Goal: Information Seeking & Learning: Check status

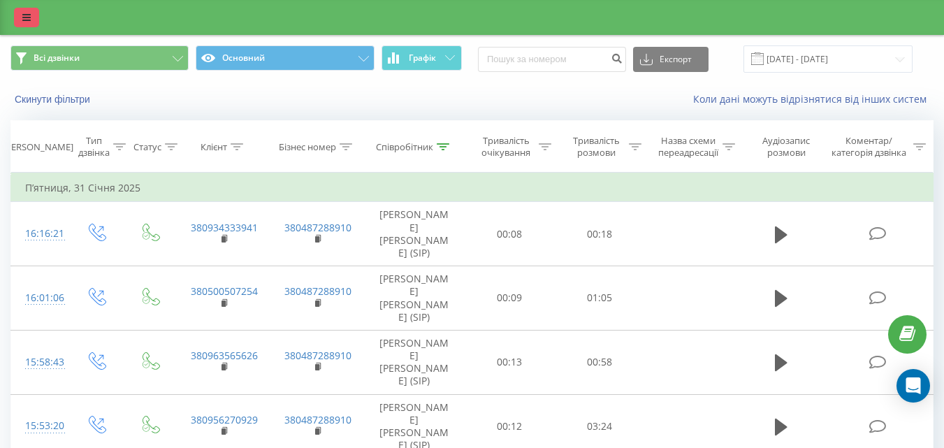
click at [26, 15] on icon at bounding box center [26, 18] width 8 height 10
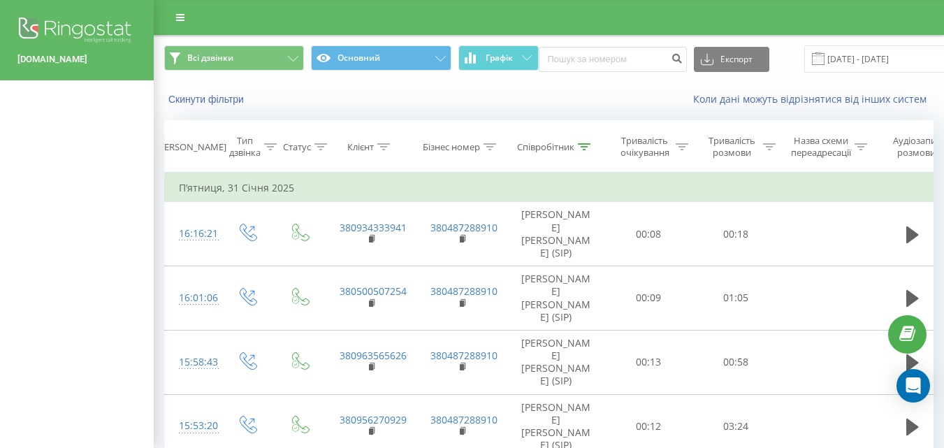
click at [630, 103] on div "Коли дані можуть відрізнятися вiд інших систем" at bounding box center [696, 99] width 493 height 14
click at [865, 65] on input "01.01.2025 - 31.01.2025" at bounding box center [888, 58] width 169 height 27
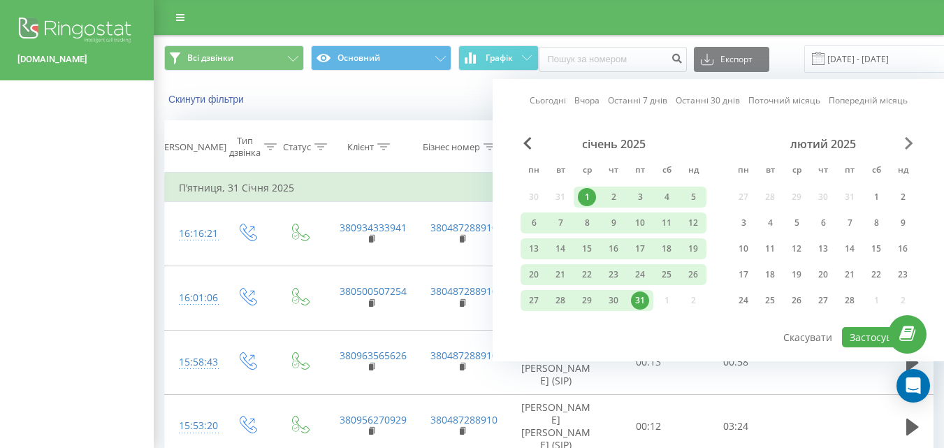
click at [911, 144] on span "Next Month" at bounding box center [909, 143] width 8 height 13
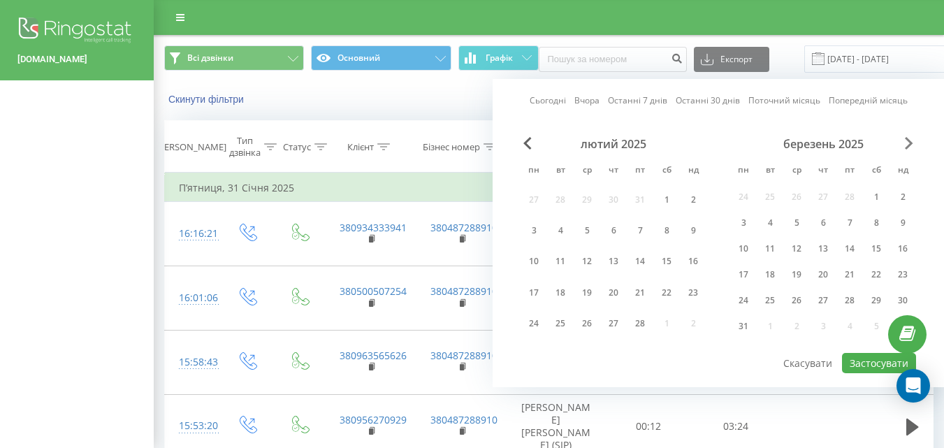
click at [908, 144] on span "Next Month" at bounding box center [909, 143] width 8 height 13
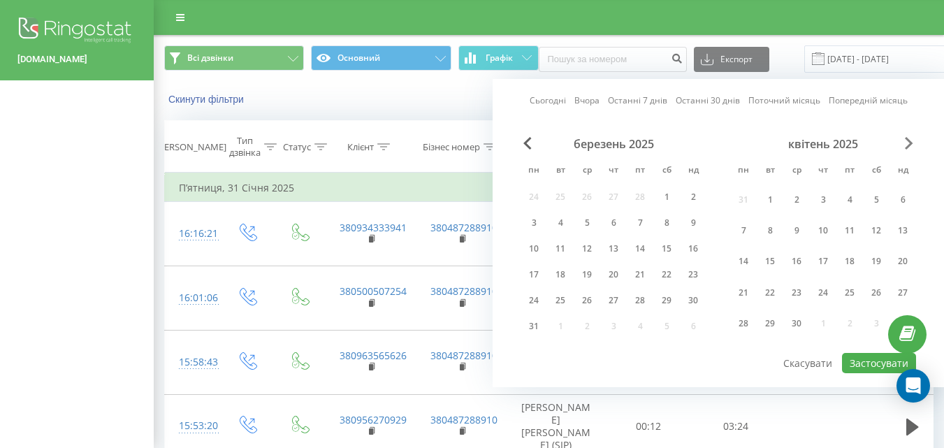
click at [908, 144] on span "Next Month" at bounding box center [909, 143] width 8 height 13
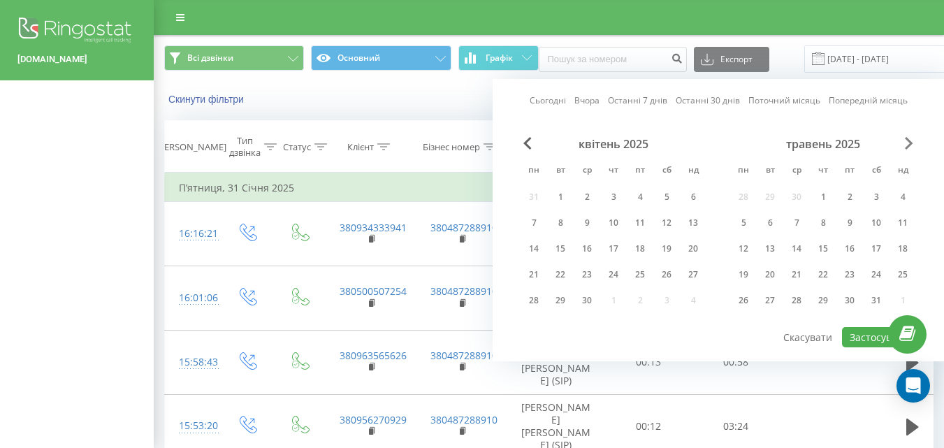
click at [908, 144] on span "Next Month" at bounding box center [909, 143] width 8 height 13
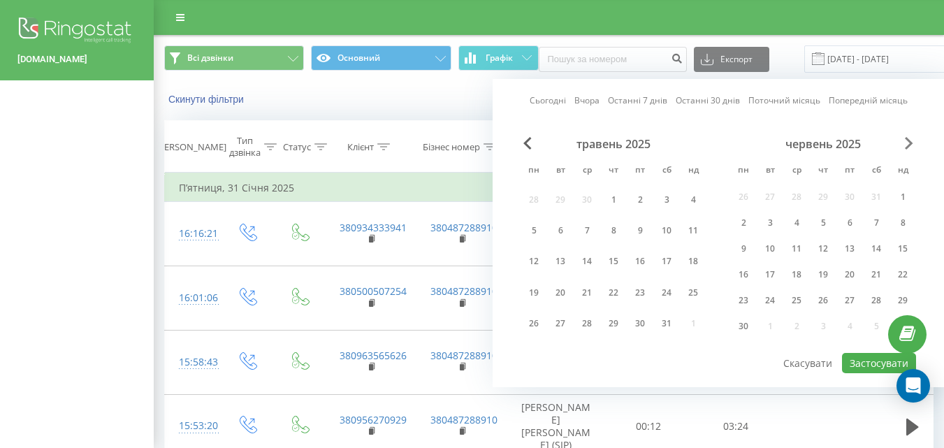
click at [908, 144] on span "Next Month" at bounding box center [909, 143] width 8 height 13
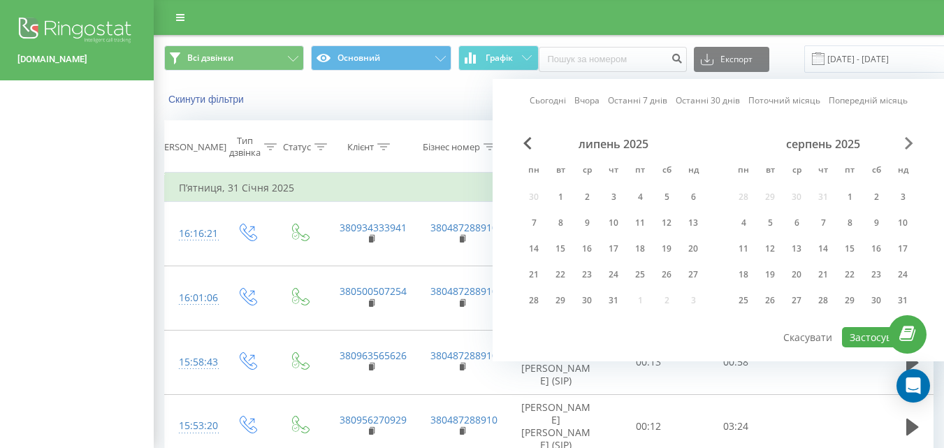
click at [908, 144] on span "Next Month" at bounding box center [909, 143] width 8 height 13
click at [850, 248] on div "19" at bounding box center [850, 249] width 18 height 18
click at [862, 333] on button "Застосувати" at bounding box center [879, 337] width 74 height 20
type input "19.09.2025 - 19.09.2025"
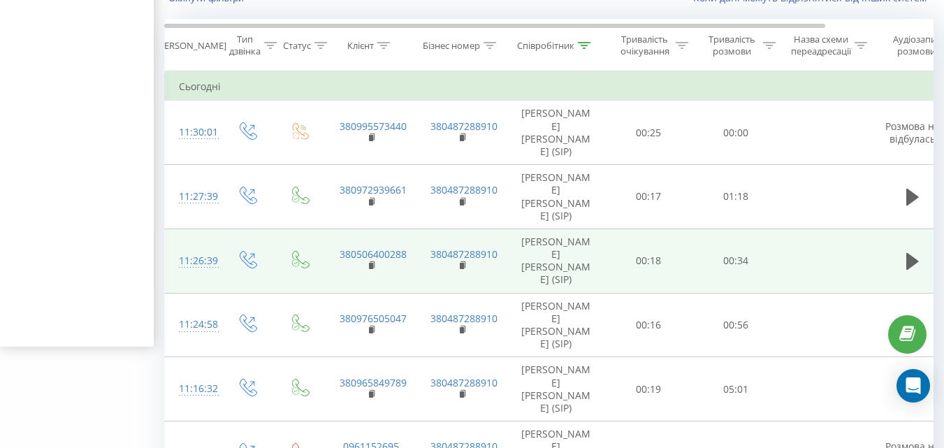
scroll to position [140, 0]
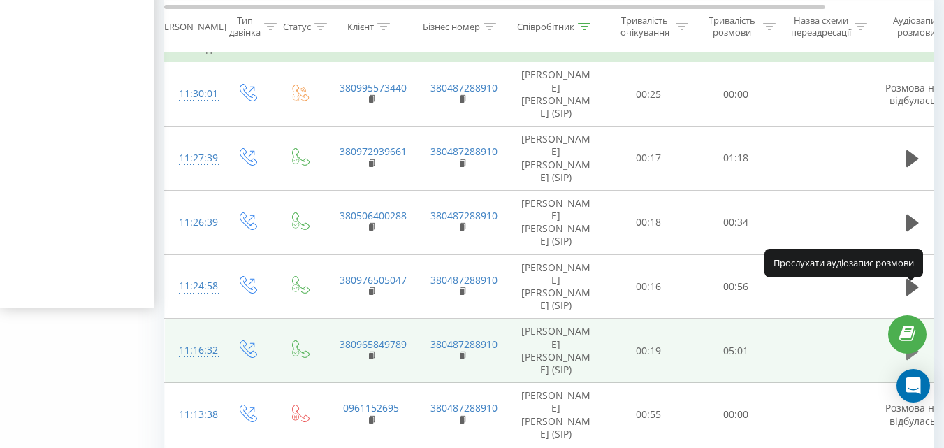
click at [908, 343] on icon at bounding box center [912, 351] width 13 height 17
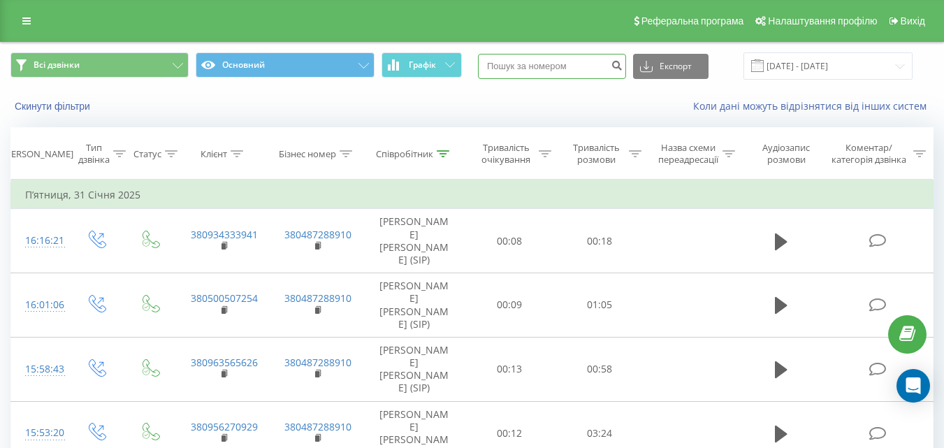
paste input "380965849789"
type input "380965849789"
click at [623, 66] on icon "submit" at bounding box center [617, 63] width 12 height 8
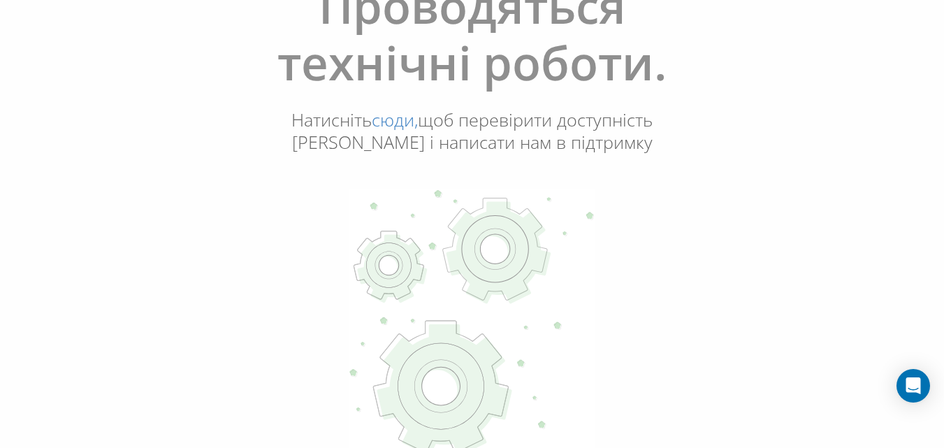
scroll to position [160, 0]
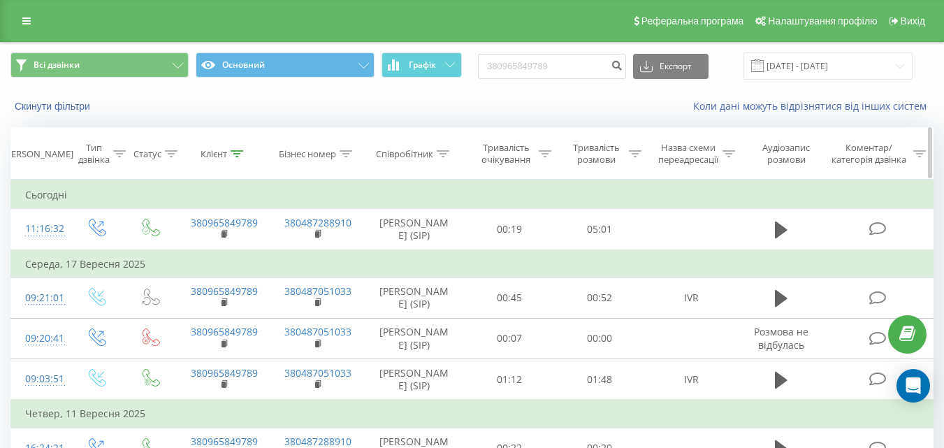
click at [407, 157] on div "Співробітник" at bounding box center [404, 154] width 57 height 12
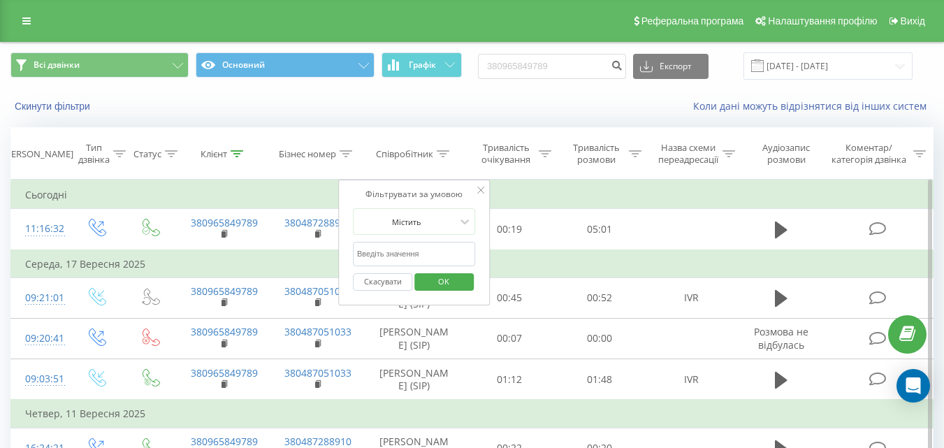
click at [408, 247] on input "text" at bounding box center [414, 254] width 123 height 24
type input "Ейсм"
click at [441, 284] on span "OK" at bounding box center [443, 281] width 39 height 22
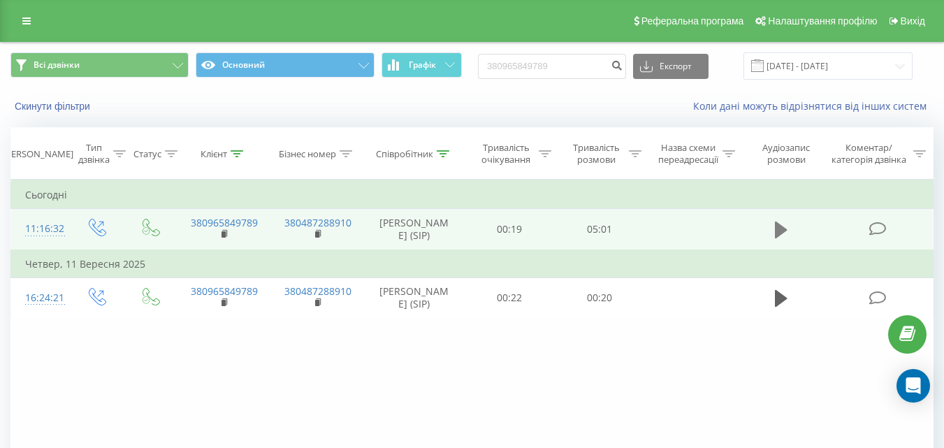
click at [784, 229] on icon at bounding box center [781, 230] width 13 height 17
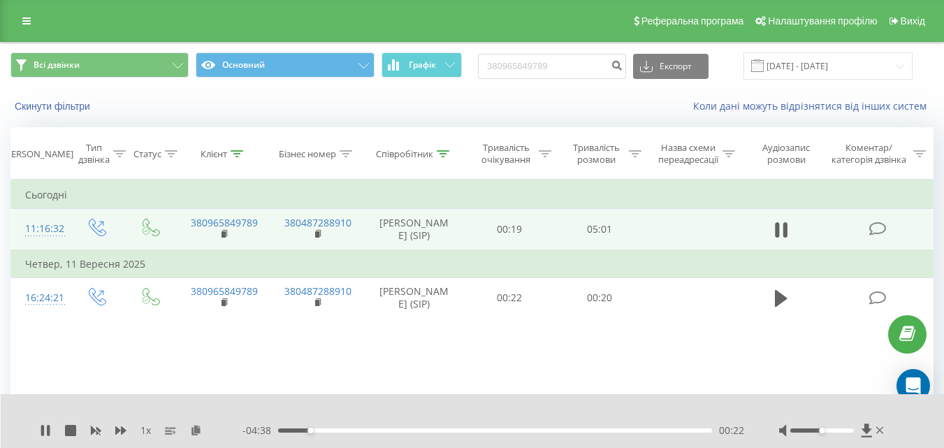
click at [375, 432] on div "00:22" at bounding box center [495, 430] width 434 height 4
click at [413, 430] on div "01:33" at bounding box center [495, 430] width 434 height 4
click at [386, 429] on div "01:14" at bounding box center [495, 430] width 434 height 4
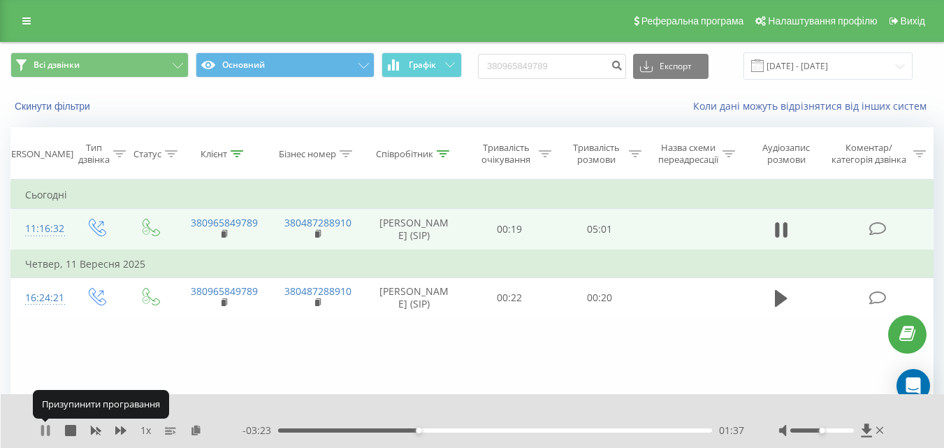
click at [46, 430] on icon at bounding box center [45, 430] width 11 height 11
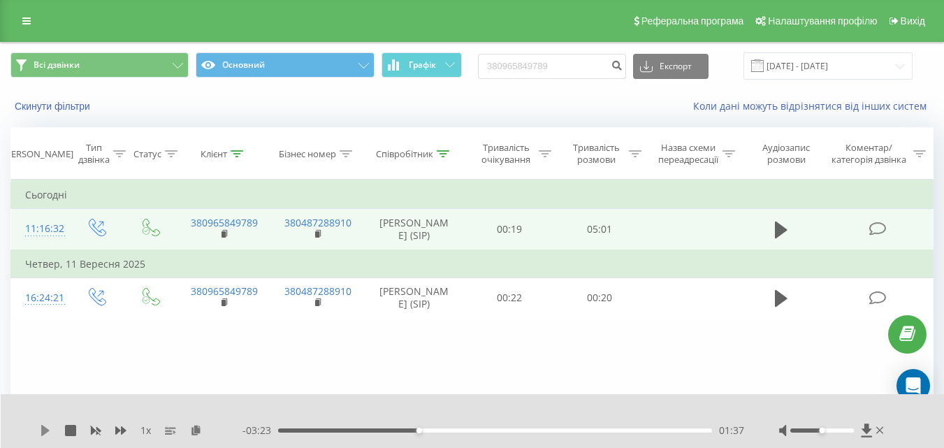
click at [46, 428] on icon at bounding box center [45, 430] width 8 height 11
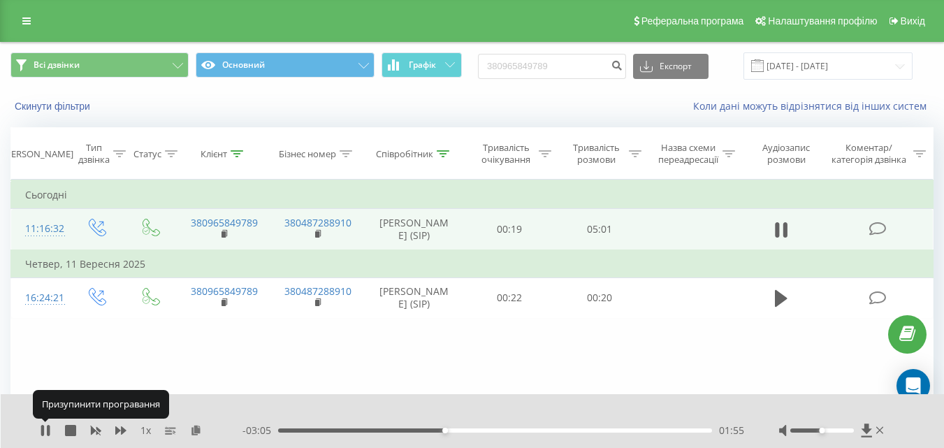
click at [46, 428] on icon at bounding box center [45, 430] width 11 height 11
click at [45, 428] on icon at bounding box center [45, 430] width 8 height 11
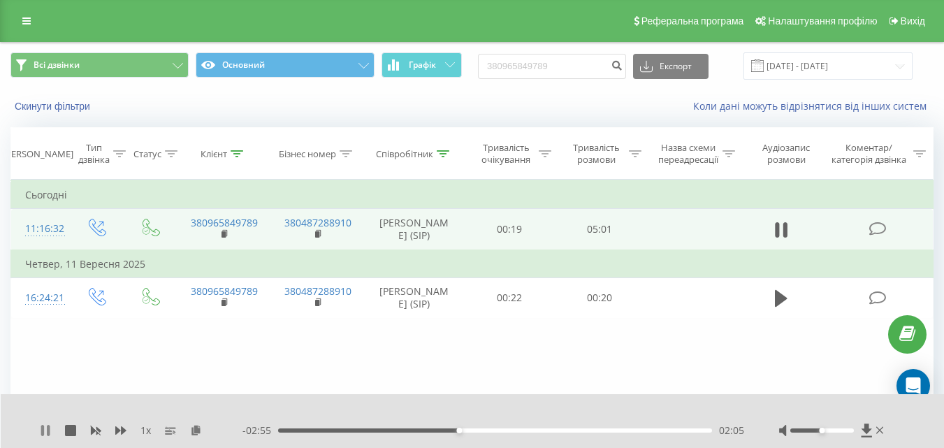
click at [48, 430] on icon at bounding box center [48, 430] width 3 height 11
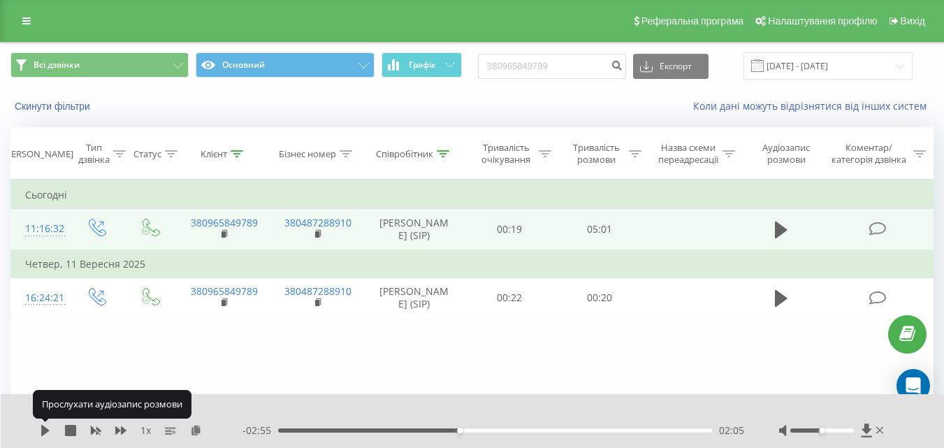
click at [48, 430] on icon at bounding box center [45, 430] width 8 height 11
click at [48, 430] on icon at bounding box center [48, 430] width 3 height 11
click at [48, 430] on icon at bounding box center [45, 430] width 8 height 11
click at [48, 430] on icon at bounding box center [48, 430] width 3 height 11
click at [45, 430] on icon at bounding box center [45, 430] width 8 height 11
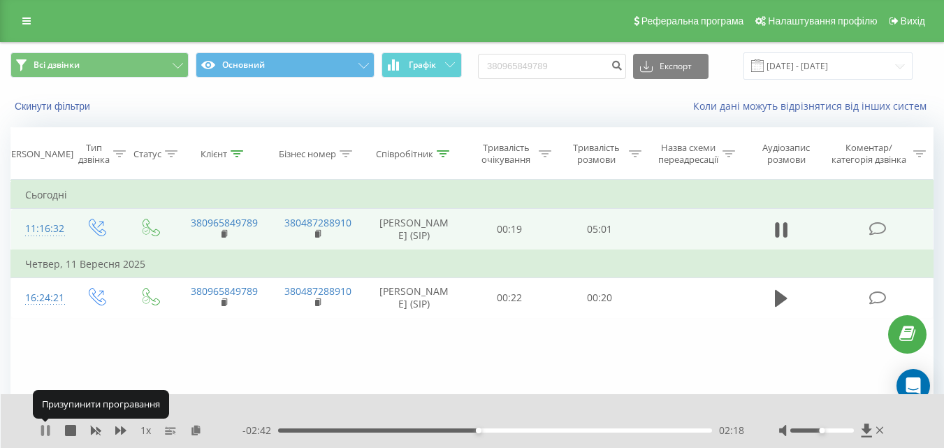
click at [48, 431] on icon at bounding box center [48, 430] width 3 height 11
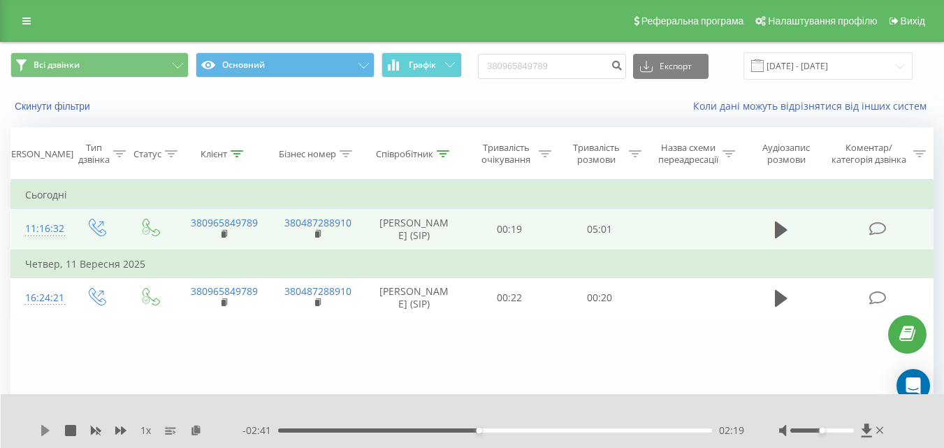
click at [48, 430] on icon at bounding box center [45, 430] width 8 height 11
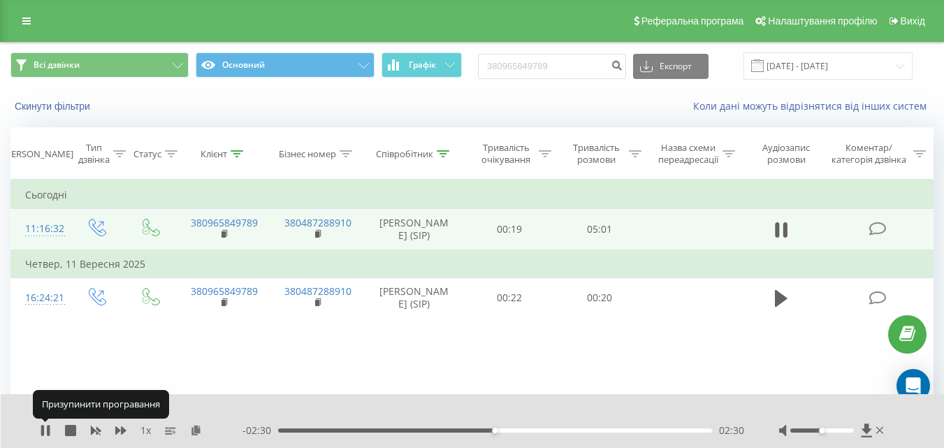
click at [48, 430] on icon at bounding box center [48, 430] width 3 height 11
click at [48, 430] on icon at bounding box center [45, 430] width 8 height 11
click at [48, 430] on icon at bounding box center [48, 430] width 3 height 11
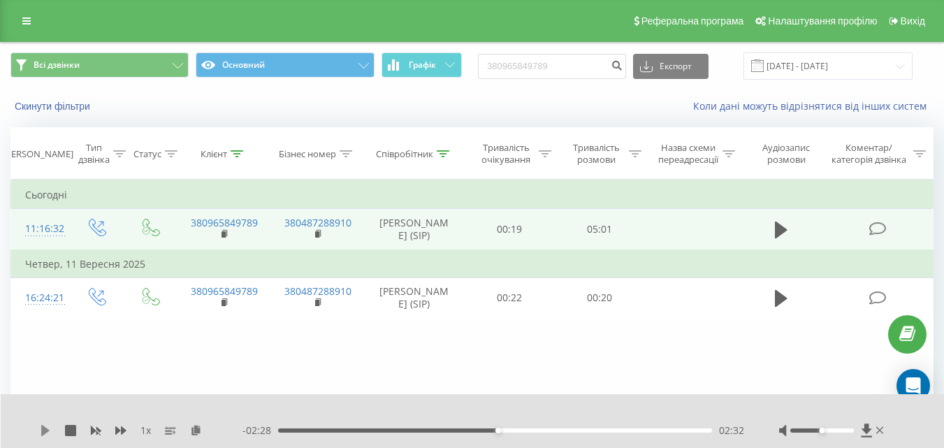
click at [49, 430] on icon at bounding box center [45, 430] width 11 height 11
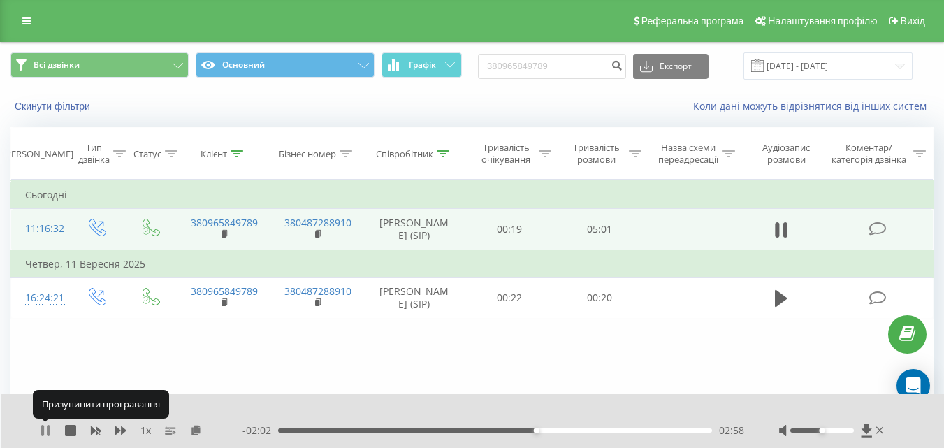
click at [44, 429] on icon at bounding box center [42, 430] width 3 height 11
click at [44, 429] on icon at bounding box center [45, 430] width 8 height 11
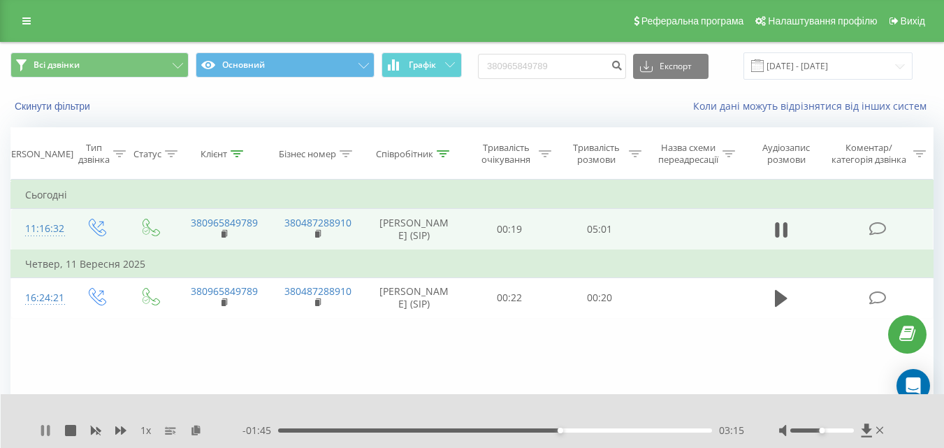
click at [44, 429] on icon at bounding box center [42, 430] width 3 height 11
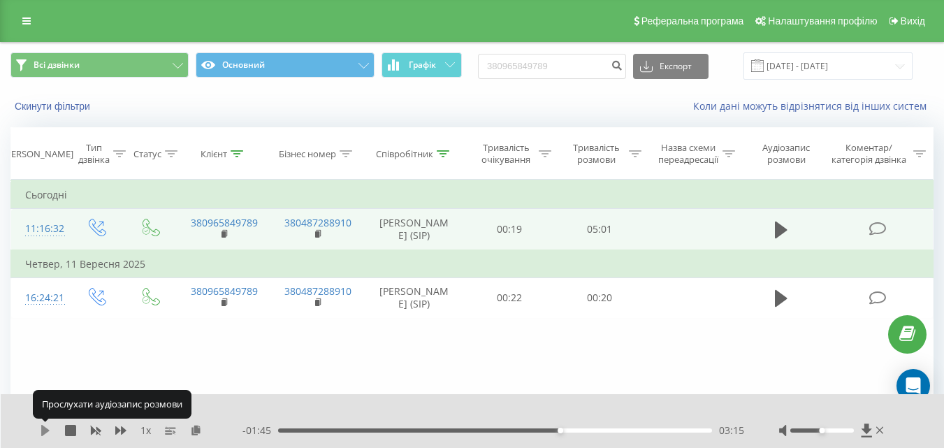
click at [41, 430] on icon at bounding box center [45, 430] width 11 height 11
click at [44, 429] on icon at bounding box center [42, 430] width 3 height 11
click at [44, 428] on icon at bounding box center [45, 430] width 8 height 11
click at [48, 429] on icon at bounding box center [48, 430] width 3 height 11
click at [44, 426] on icon at bounding box center [45, 430] width 11 height 11
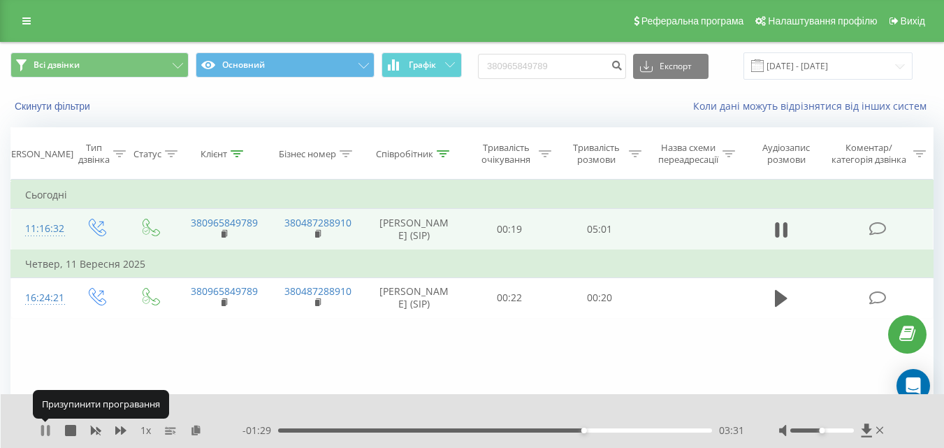
click at [47, 427] on icon at bounding box center [45, 430] width 11 height 11
click at [45, 426] on icon at bounding box center [45, 430] width 11 height 11
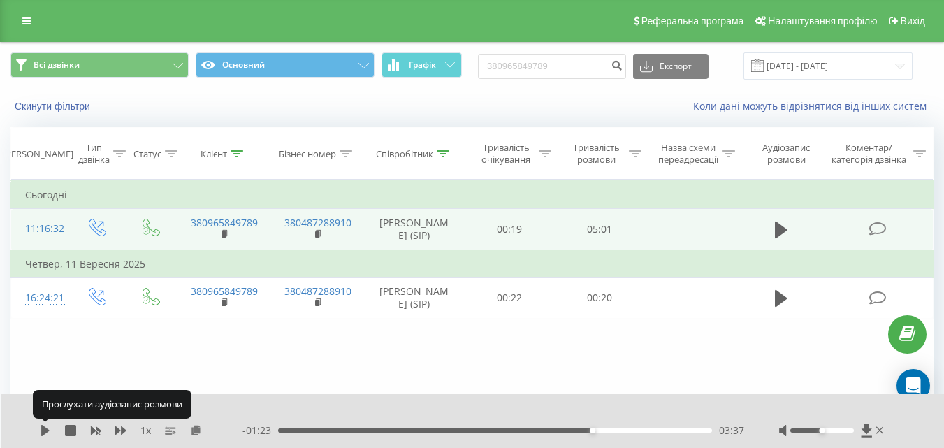
click at [43, 426] on icon at bounding box center [45, 430] width 8 height 11
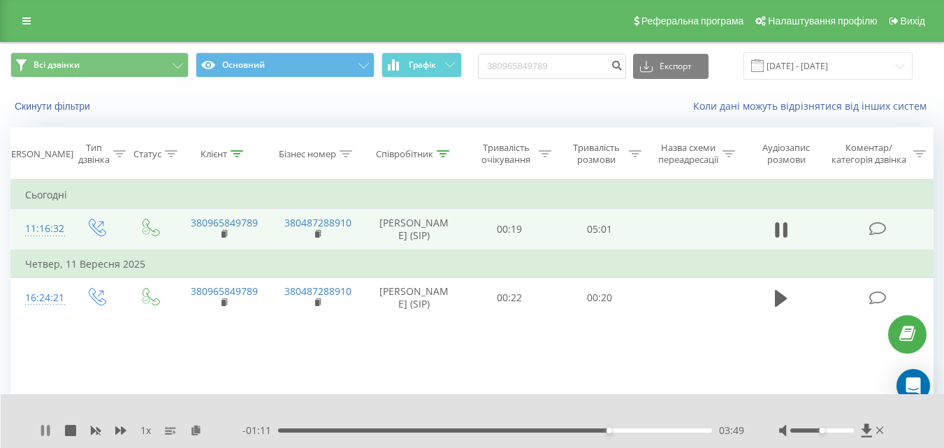
click at [44, 431] on icon at bounding box center [42, 430] width 3 height 11
click at [579, 429] on div "03:49" at bounding box center [495, 430] width 434 height 4
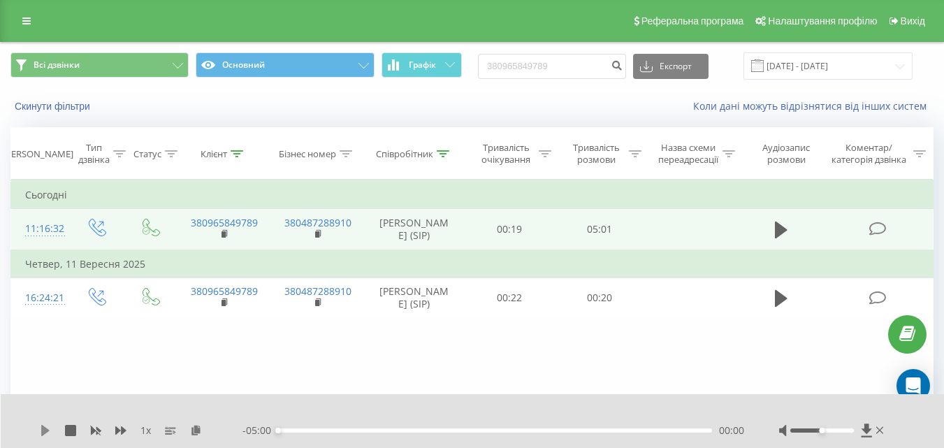
click at [50, 428] on icon at bounding box center [45, 430] width 11 height 11
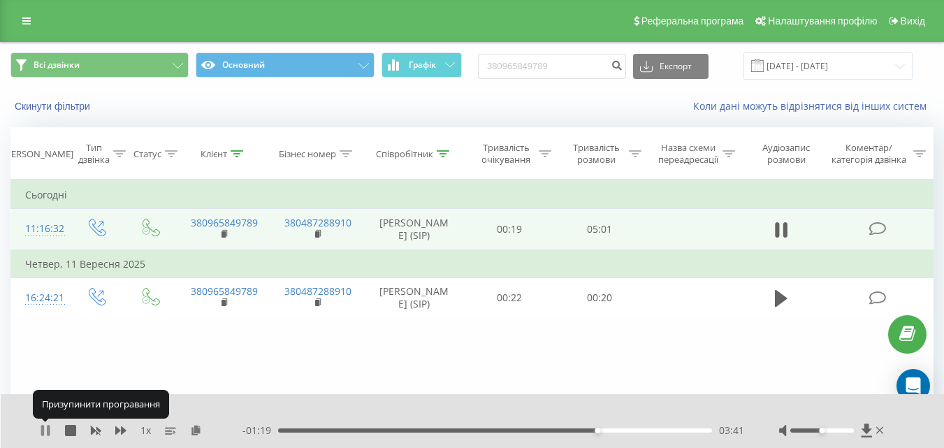
click at [45, 430] on icon at bounding box center [45, 430] width 11 height 11
click at [41, 431] on icon at bounding box center [45, 430] width 11 height 11
click at [45, 429] on icon at bounding box center [45, 430] width 11 height 11
click at [42, 428] on icon at bounding box center [45, 430] width 8 height 11
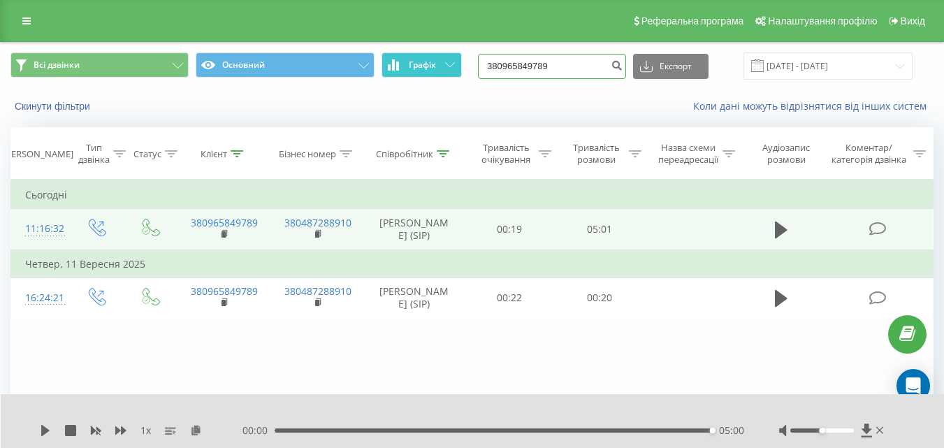
drag, startPoint x: 571, startPoint y: 68, endPoint x: 428, endPoint y: 68, distance: 143.3
click at [428, 68] on div "Всі дзвінки Основний Графік 380965849789 Експорт .csv .xls .xlsx 19.06.2025 - 1…" at bounding box center [471, 65] width 923 height 27
paste input "72939661"
type input "380972939661"
click at [623, 67] on icon "submit" at bounding box center [617, 63] width 12 height 8
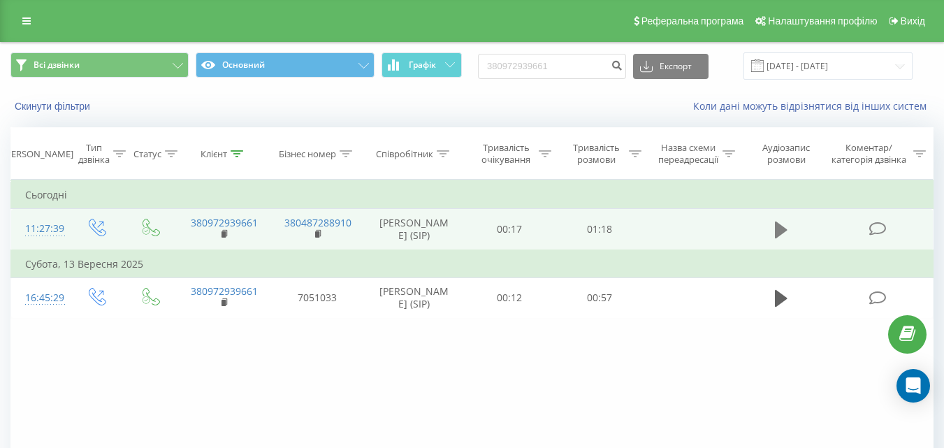
click at [782, 230] on icon at bounding box center [781, 230] width 13 height 17
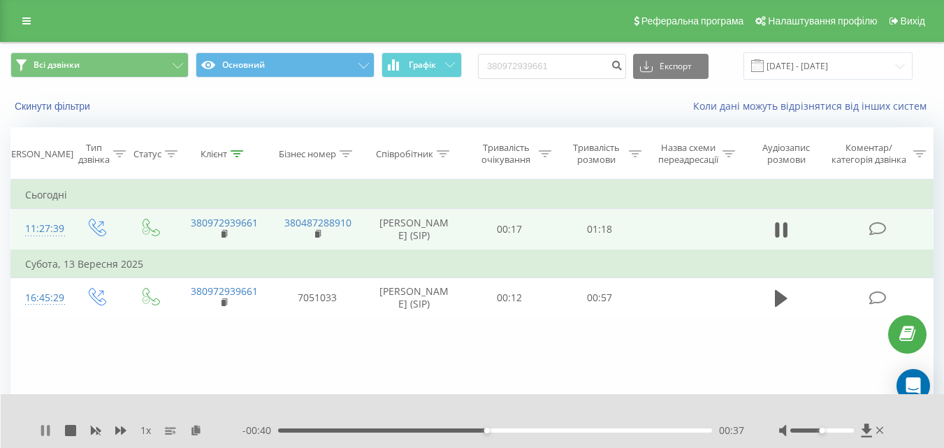
click at [47, 429] on icon at bounding box center [45, 430] width 11 height 11
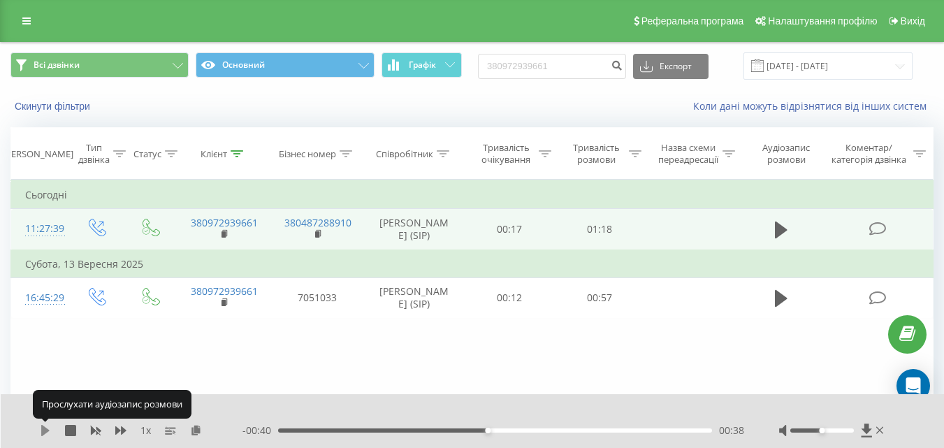
click at [48, 434] on icon at bounding box center [45, 430] width 11 height 11
click at [47, 430] on icon at bounding box center [45, 430] width 11 height 11
click at [48, 433] on icon at bounding box center [45, 430] width 11 height 11
click at [43, 430] on icon at bounding box center [42, 430] width 3 height 11
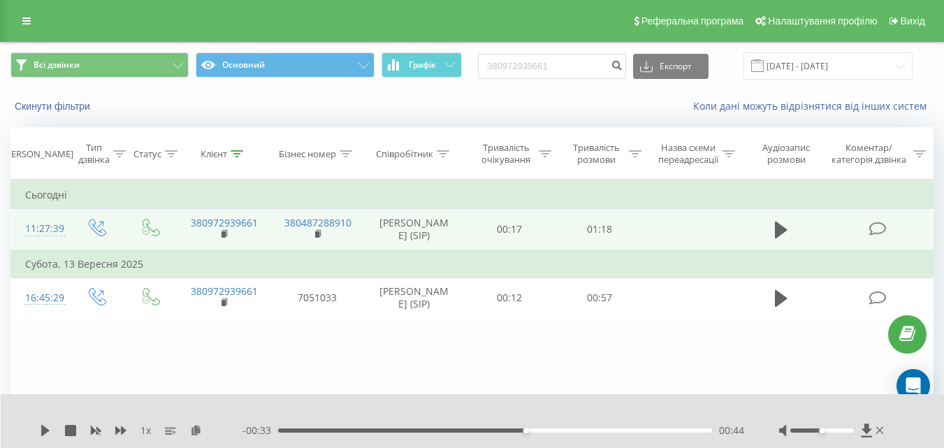
click at [502, 428] on div "- 00:33 00:44 00:44" at bounding box center [493, 430] width 502 height 14
click at [509, 428] on div "00:44" at bounding box center [495, 430] width 434 height 4
click at [41, 428] on icon at bounding box center [45, 430] width 11 height 11
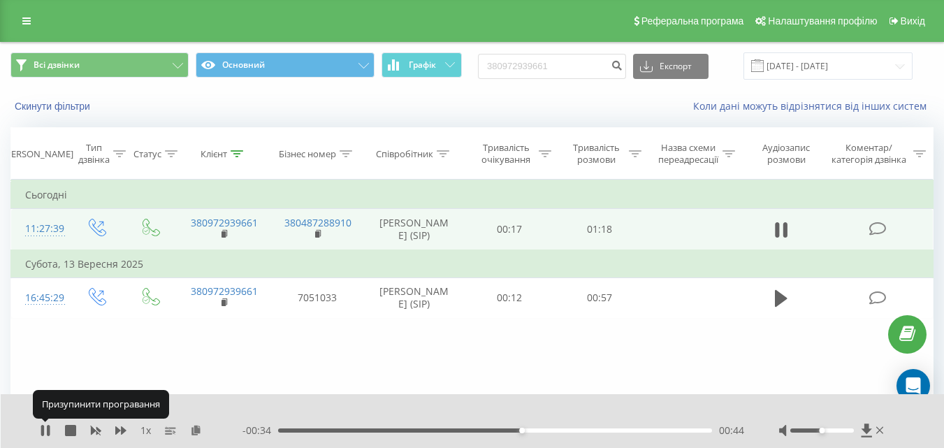
click at [41, 428] on icon at bounding box center [42, 430] width 3 height 11
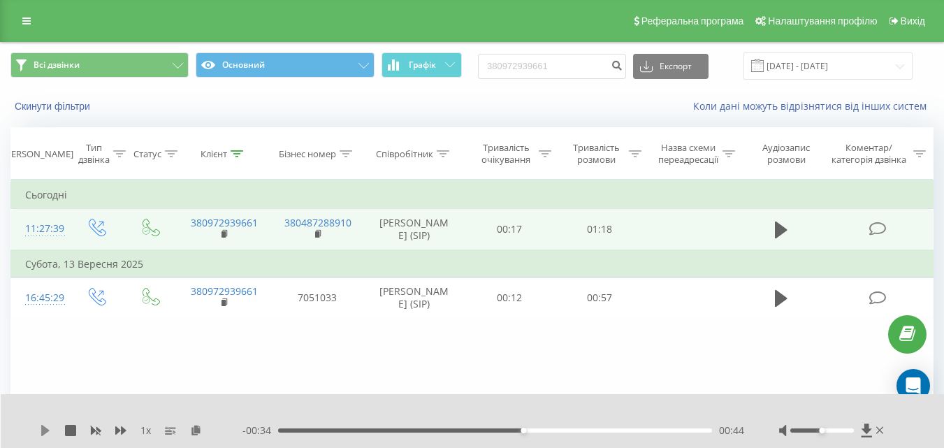
click at [43, 431] on icon at bounding box center [45, 430] width 8 height 11
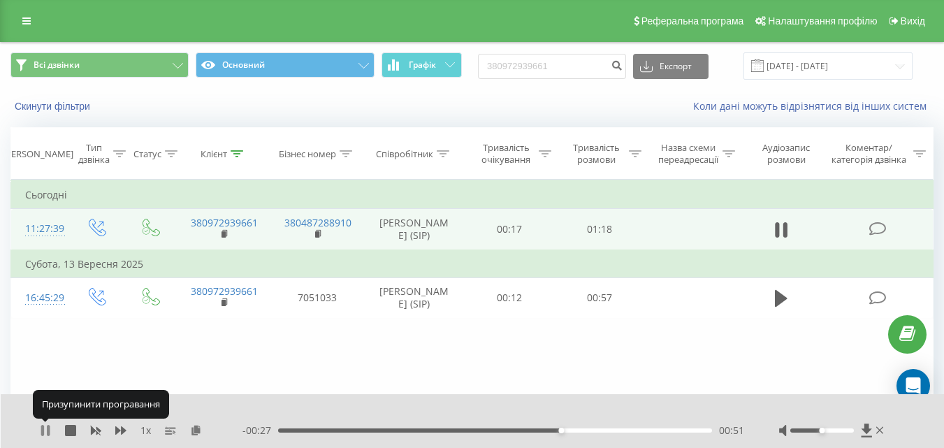
click at [43, 432] on icon at bounding box center [42, 430] width 3 height 11
click at [43, 433] on icon at bounding box center [45, 430] width 8 height 11
click at [46, 428] on icon at bounding box center [45, 430] width 11 height 11
click at [43, 435] on icon at bounding box center [45, 430] width 8 height 11
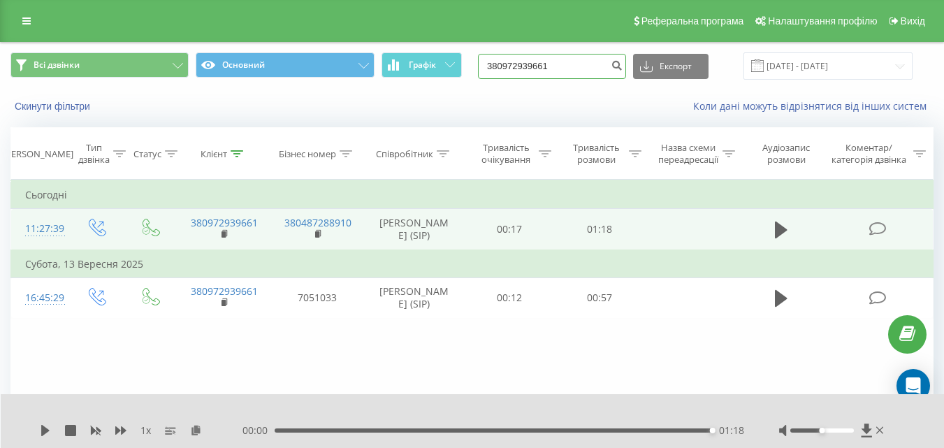
drag, startPoint x: 579, startPoint y: 64, endPoint x: 477, endPoint y: 66, distance: 102.7
click at [477, 66] on div "Всі дзвінки Основний Графік 380972939661 Експорт .csv .xls .xlsx 19.06.2025 - 1…" at bounding box center [471, 65] width 923 height 27
paste input "+380973703510"
click at [508, 64] on input "+380973703510" at bounding box center [552, 66] width 148 height 25
type input "380973703510"
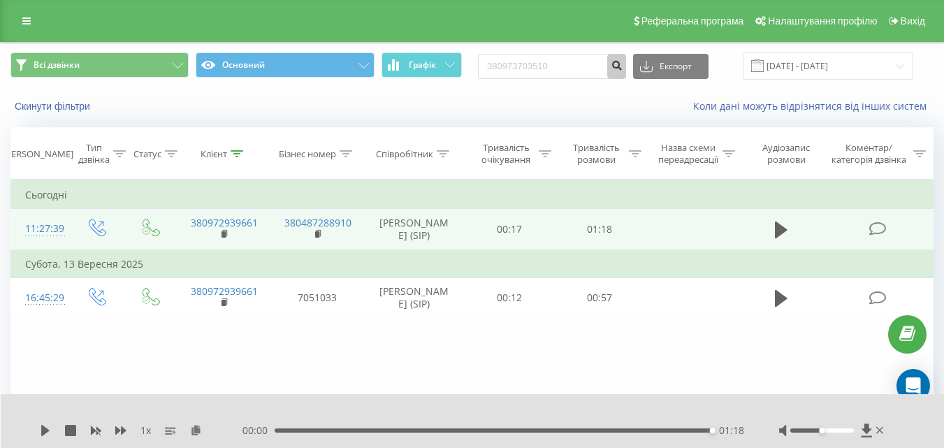
click at [623, 68] on icon "submit" at bounding box center [617, 63] width 12 height 8
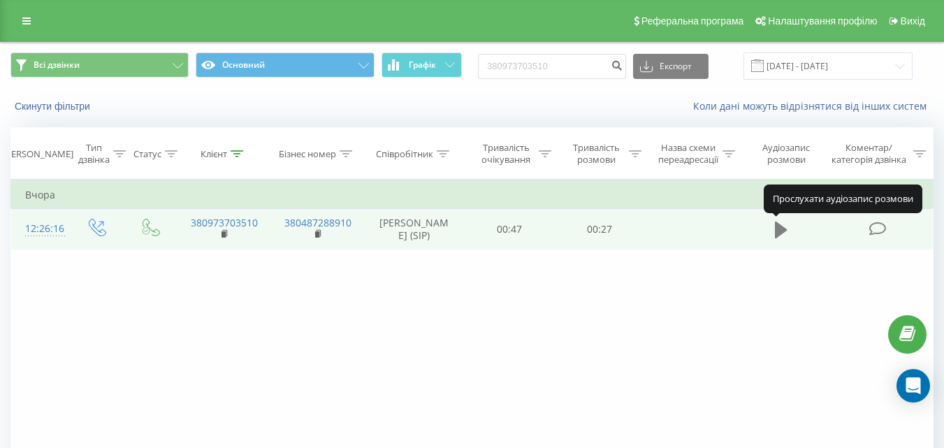
click at [781, 230] on icon at bounding box center [781, 230] width 13 height 17
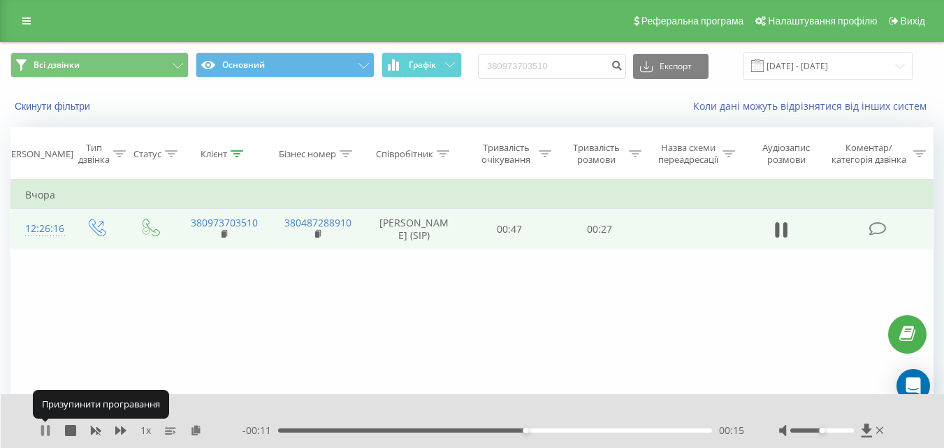
click at [43, 432] on icon at bounding box center [42, 430] width 3 height 11
click at [43, 433] on icon at bounding box center [45, 430] width 8 height 11
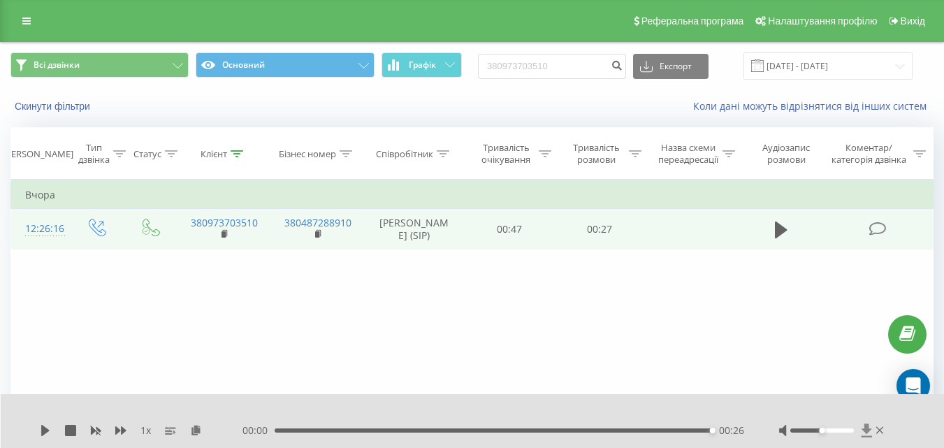
click at [864, 430] on icon at bounding box center [866, 429] width 10 height 13
drag, startPoint x: 565, startPoint y: 67, endPoint x: 484, endPoint y: 64, distance: 81.1
click at [484, 64] on div "Всі дзвінки Основний Графік 380973703510 Експорт .csv .xls .xlsx 19.06.2025 - 1…" at bounding box center [471, 65] width 923 height 27
paste input "501448331"
type input "380501448331"
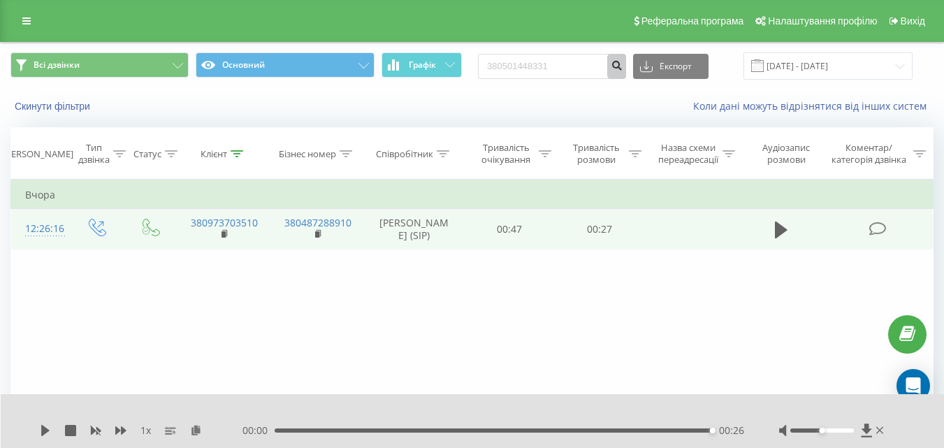
click at [623, 66] on icon "submit" at bounding box center [617, 63] width 12 height 8
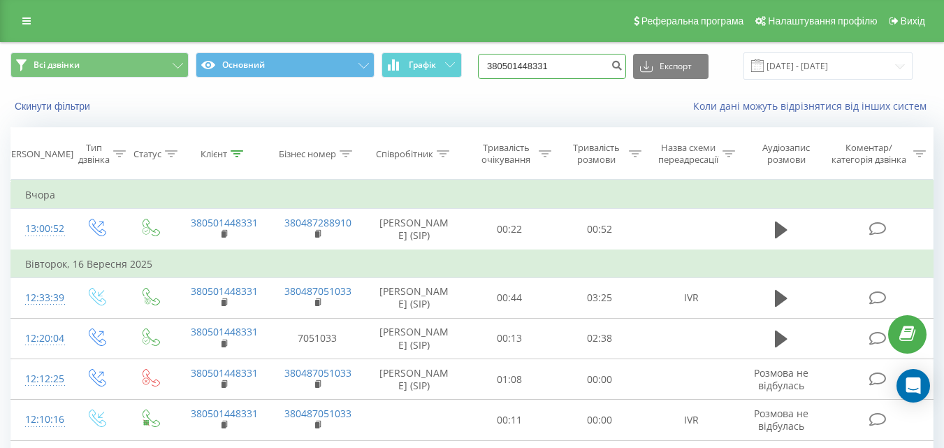
drag, startPoint x: 563, startPoint y: 64, endPoint x: 467, endPoint y: 78, distance: 96.9
click at [467, 78] on div "Всі дзвінки Основний Графік 380501448331 Експорт .csv .xls .xlsx [DATE] - [DATE]" at bounding box center [471, 65] width 923 height 27
click at [623, 67] on icon "submit" at bounding box center [617, 63] width 12 height 8
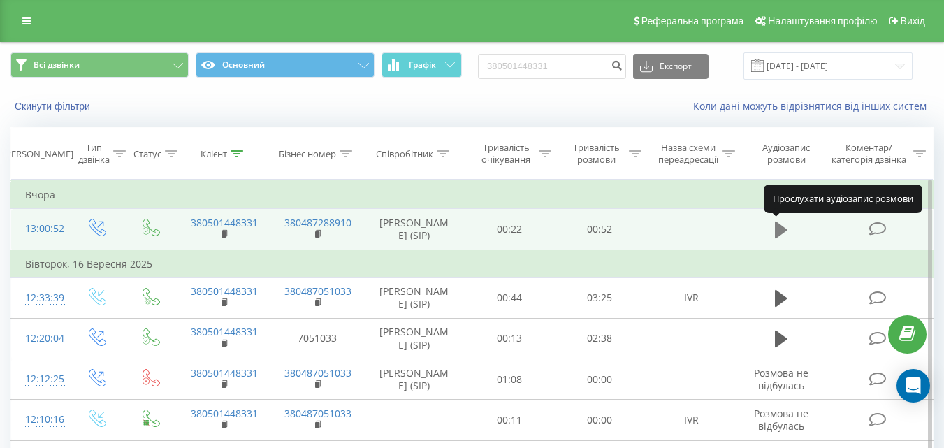
click at [777, 231] on icon at bounding box center [781, 230] width 13 height 17
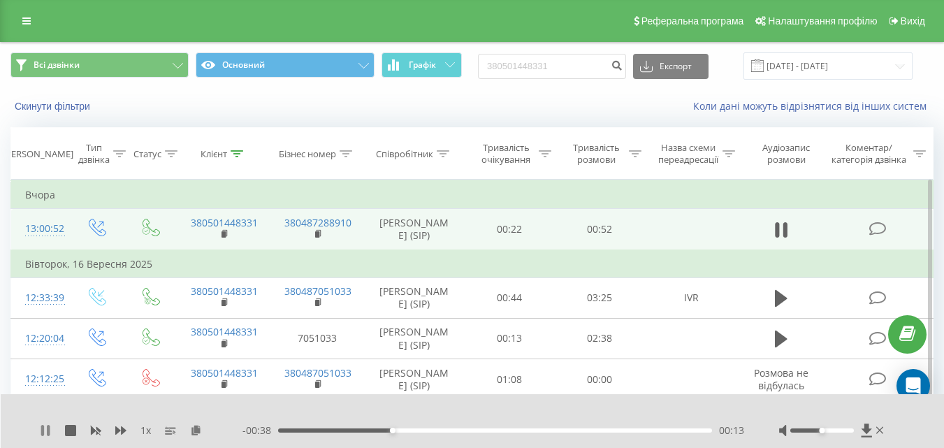
click at [43, 431] on icon at bounding box center [42, 430] width 3 height 11
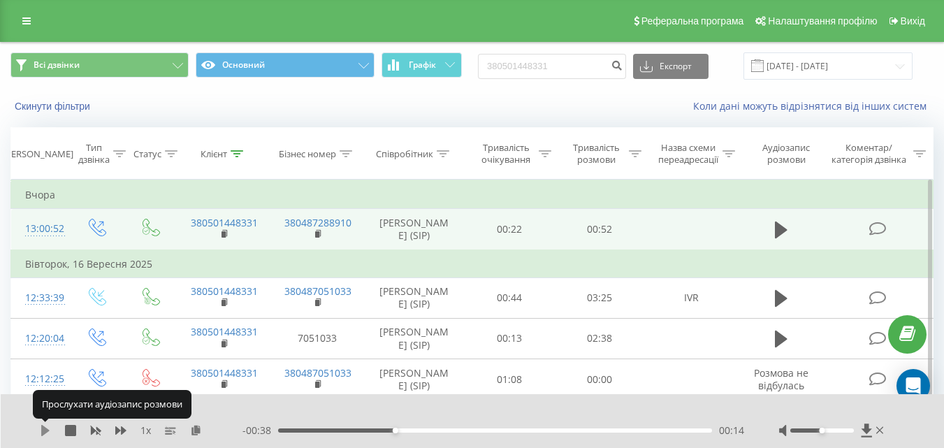
click at [45, 432] on icon at bounding box center [45, 430] width 8 height 11
click at [46, 430] on icon at bounding box center [45, 430] width 11 height 11
click at [46, 430] on icon at bounding box center [45, 430] width 8 height 11
click at [45, 430] on icon at bounding box center [45, 430] width 11 height 11
click at [45, 430] on icon at bounding box center [45, 430] width 8 height 11
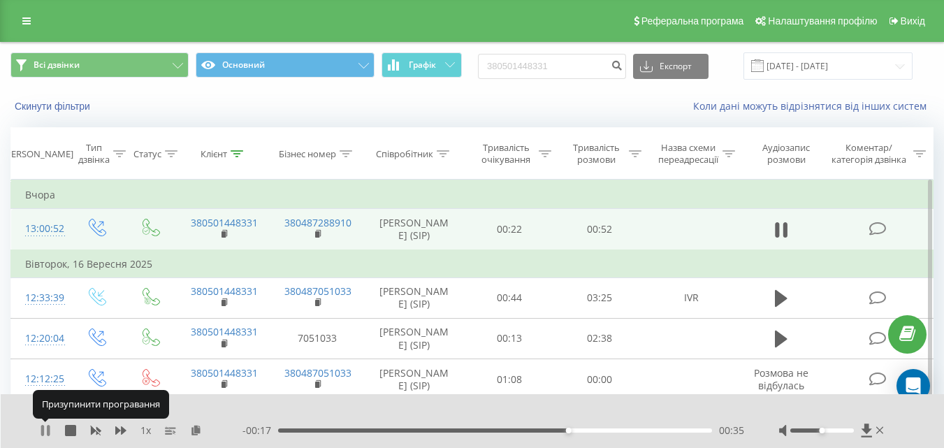
click at [45, 430] on icon at bounding box center [45, 430] width 11 height 11
click at [45, 430] on icon at bounding box center [45, 430] width 8 height 11
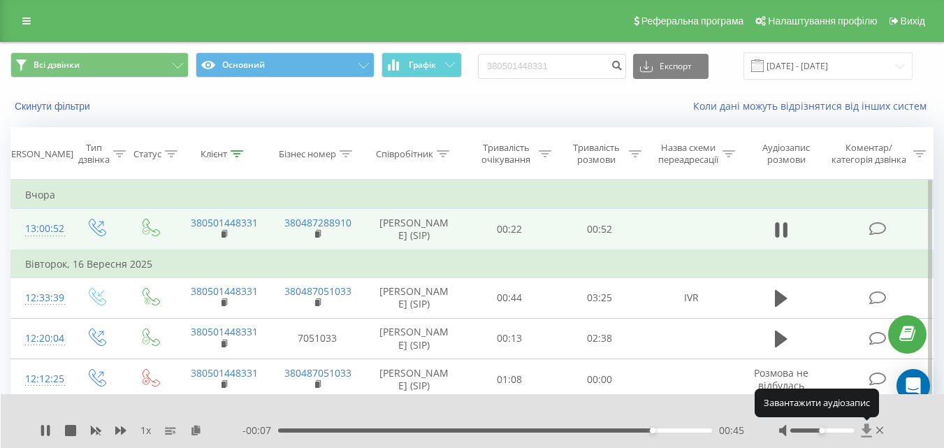
click at [865, 428] on icon at bounding box center [866, 429] width 10 height 13
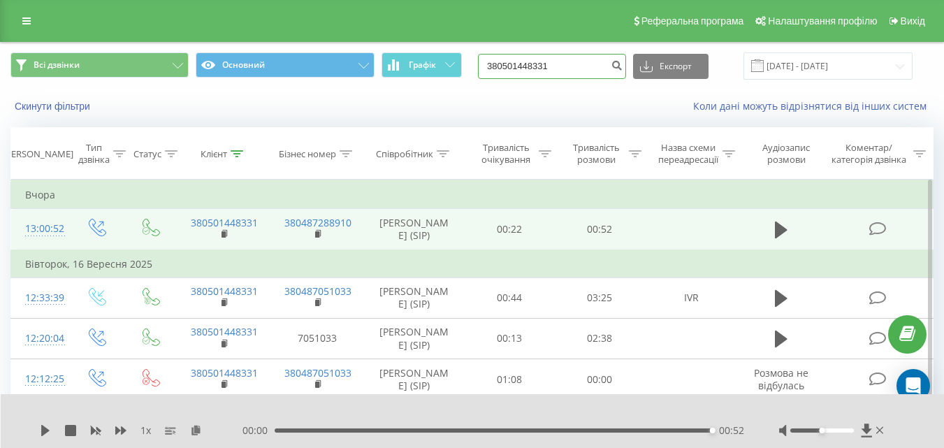
drag, startPoint x: 568, startPoint y: 66, endPoint x: 435, endPoint y: 79, distance: 134.1
click at [435, 79] on div "Всі дзвінки Основний Графік 380501448331 Експорт .csv .xls .xlsx 19.06.2025 - 1…" at bounding box center [471, 65] width 923 height 27
paste input "093 482 9104"
type input "093 482 9104"
click at [623, 66] on icon "submit" at bounding box center [617, 63] width 12 height 8
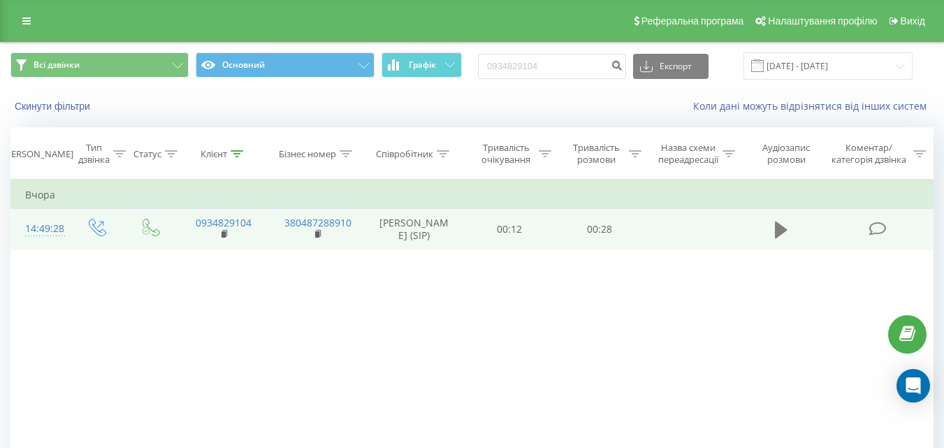
click at [778, 230] on icon at bounding box center [781, 230] width 13 height 17
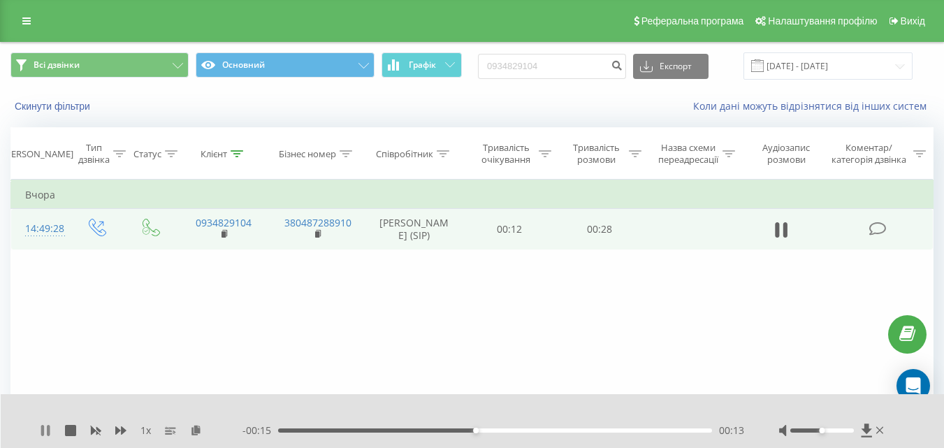
click at [47, 430] on icon at bounding box center [45, 430] width 11 height 11
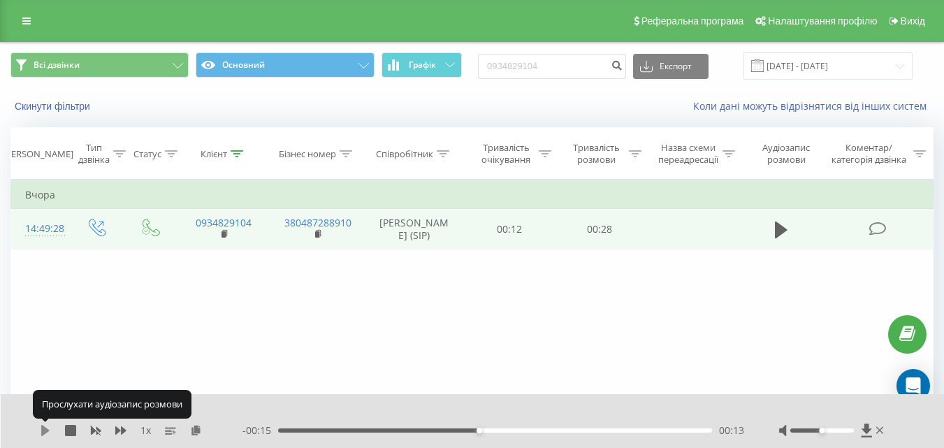
click at [48, 431] on icon at bounding box center [45, 430] width 8 height 11
click at [46, 429] on icon at bounding box center [45, 430] width 11 height 11
click at [46, 429] on icon at bounding box center [45, 430] width 8 height 11
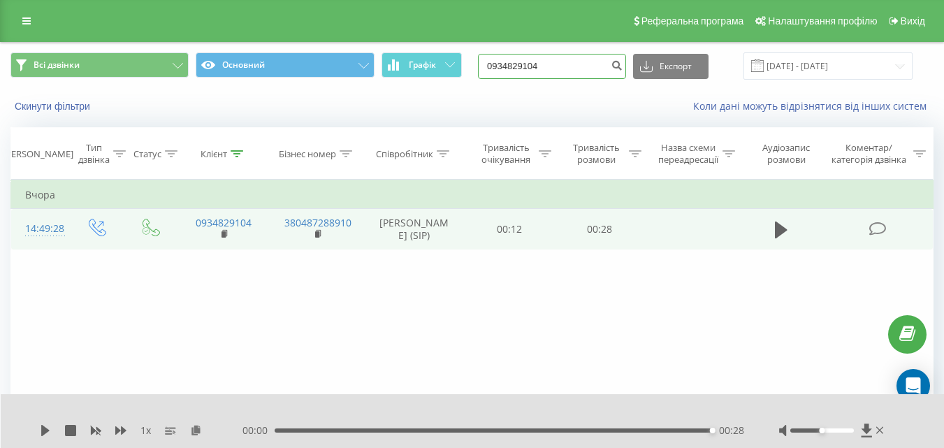
drag, startPoint x: 567, startPoint y: 71, endPoint x: 478, endPoint y: 71, distance: 89.4
click at [478, 71] on div "Всі дзвінки Основний Графік 0934829104 Експорт .csv .xls .xlsx [DATE] - [DATE]" at bounding box center [471, 65] width 923 height 27
paste input "380678325895"
type input "380678325895"
click at [623, 63] on icon "submit" at bounding box center [617, 63] width 12 height 8
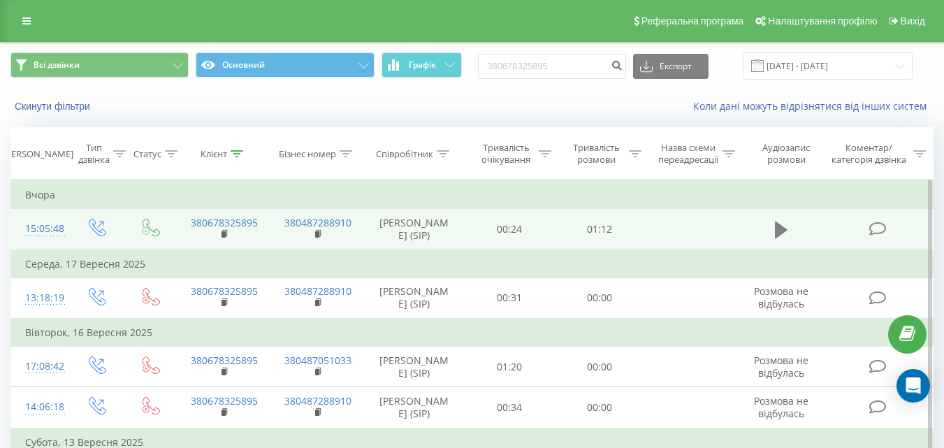
click at [776, 229] on icon at bounding box center [781, 230] width 13 height 17
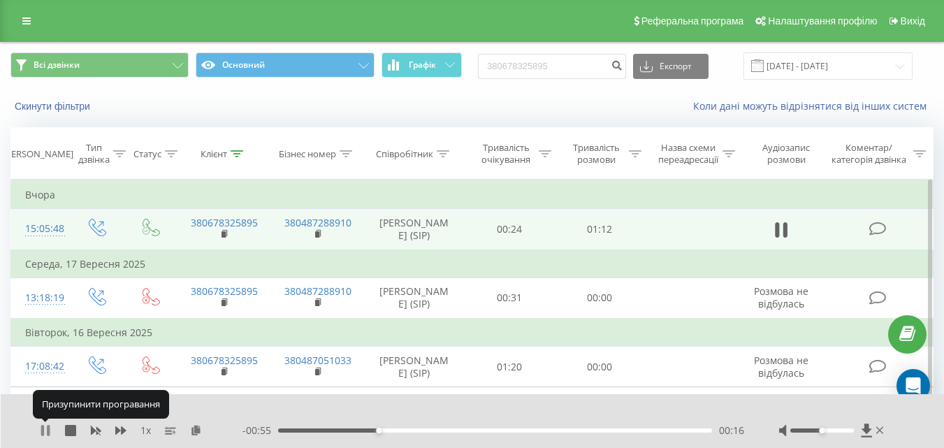
click at [44, 430] on icon at bounding box center [42, 430] width 3 height 11
click at [45, 430] on icon at bounding box center [45, 430] width 8 height 11
click at [45, 430] on icon at bounding box center [45, 430] width 11 height 11
click at [46, 432] on icon at bounding box center [45, 430] width 8 height 11
click at [46, 432] on icon at bounding box center [45, 430] width 11 height 11
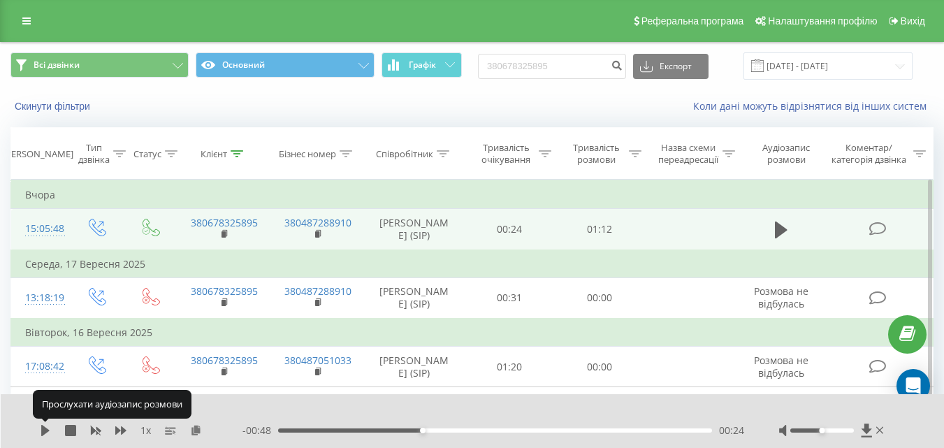
click at [46, 432] on icon at bounding box center [45, 430] width 8 height 11
click at [48, 429] on icon at bounding box center [48, 430] width 3 height 11
click at [48, 430] on icon at bounding box center [45, 430] width 8 height 11
click at [48, 430] on icon at bounding box center [48, 430] width 3 height 11
click at [48, 430] on icon at bounding box center [45, 430] width 8 height 11
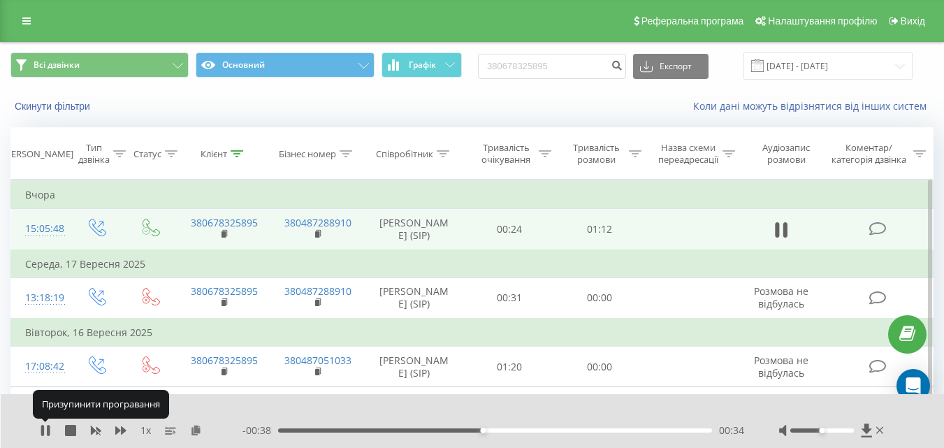
click at [48, 430] on icon at bounding box center [48, 430] width 3 height 11
click at [48, 430] on icon at bounding box center [45, 430] width 8 height 11
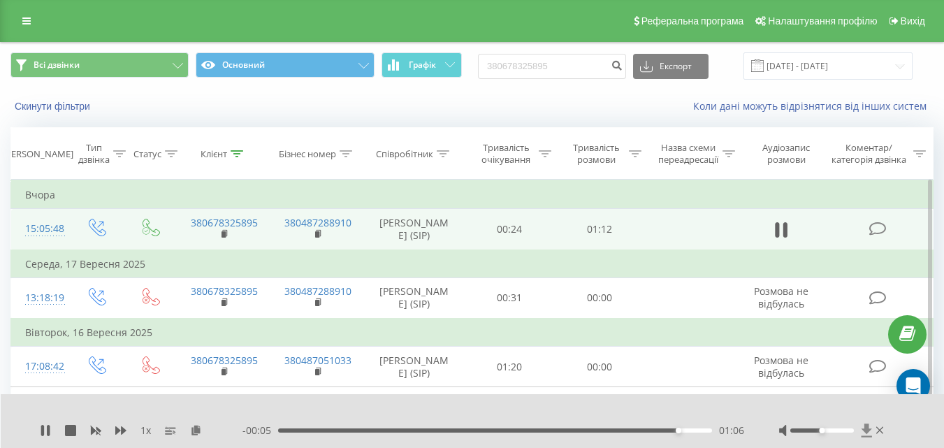
click at [867, 428] on icon at bounding box center [866, 429] width 10 height 13
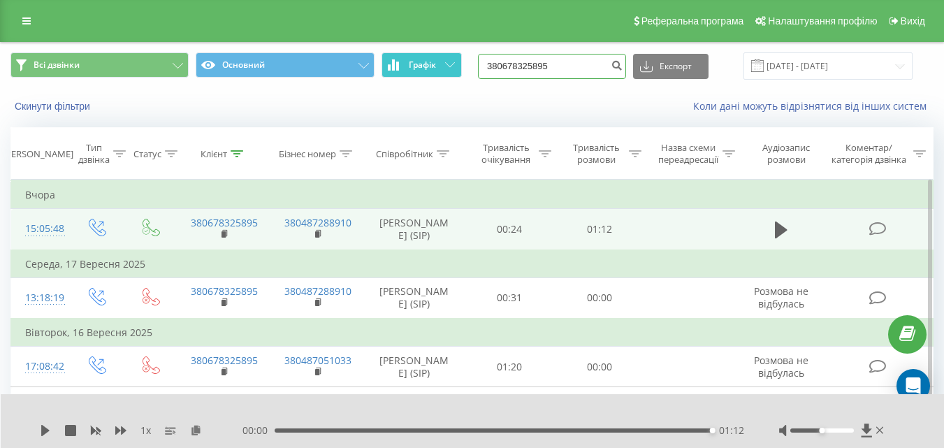
drag, startPoint x: 573, startPoint y: 63, endPoint x: 426, endPoint y: 71, distance: 147.0
click at [426, 71] on div "Всі дзвінки Основний Графік 380678325895 Експорт .csv .xls .xlsx 19.06.2025 - 1…" at bounding box center [471, 65] width 923 height 27
paste input "936647247"
type input "380936647247"
click at [623, 66] on icon "submit" at bounding box center [617, 63] width 12 height 8
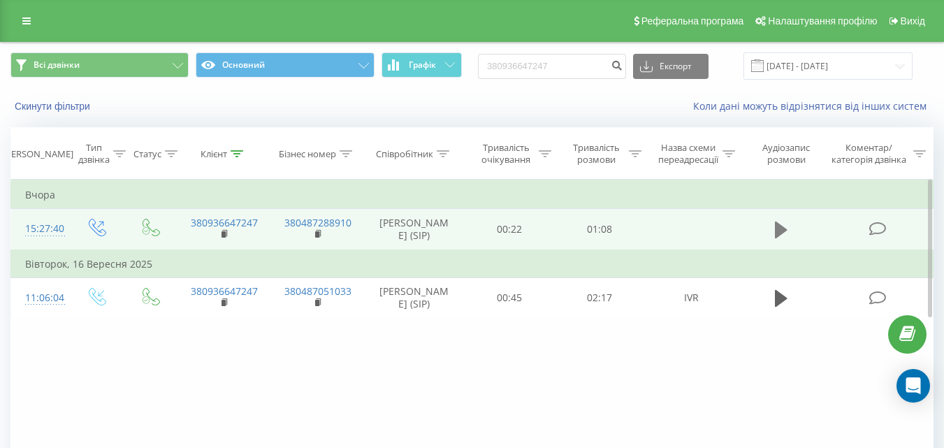
click at [783, 230] on icon at bounding box center [781, 230] width 13 height 17
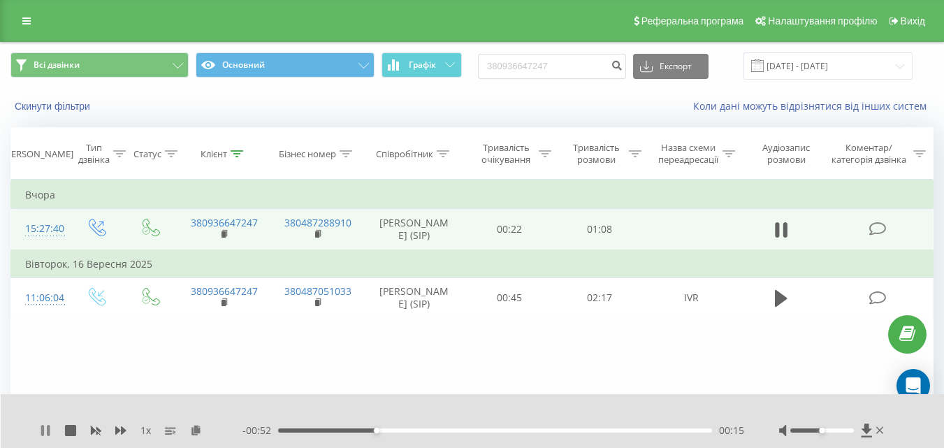
click at [50, 429] on icon at bounding box center [48, 430] width 3 height 11
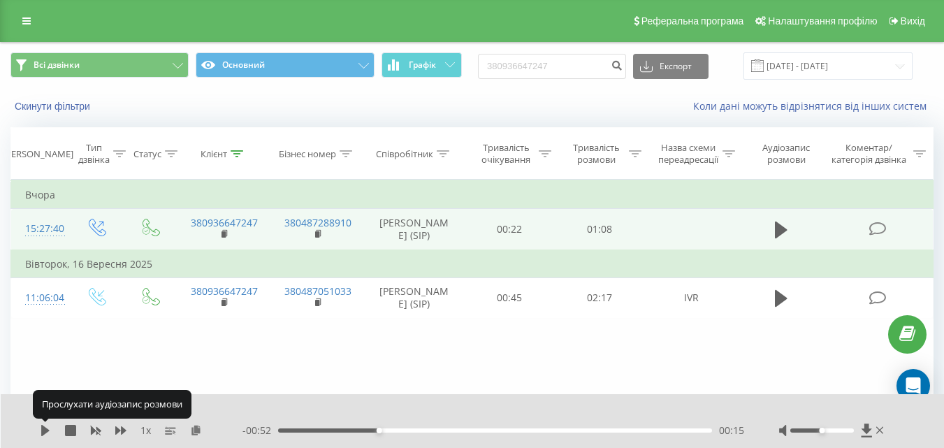
click at [50, 429] on icon at bounding box center [45, 430] width 11 height 11
click at [50, 430] on icon at bounding box center [45, 430] width 11 height 11
click at [50, 431] on icon at bounding box center [45, 430] width 11 height 11
click at [52, 433] on div "1 x" at bounding box center [141, 430] width 203 height 14
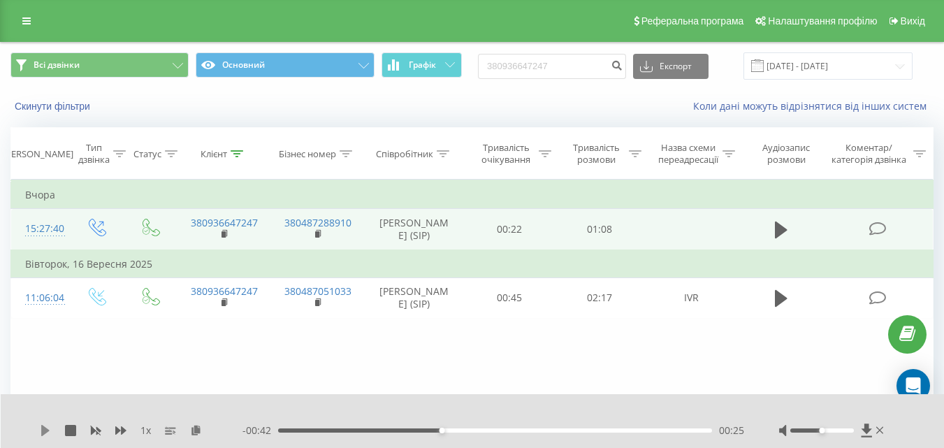
click at [45, 430] on icon at bounding box center [45, 430] width 8 height 11
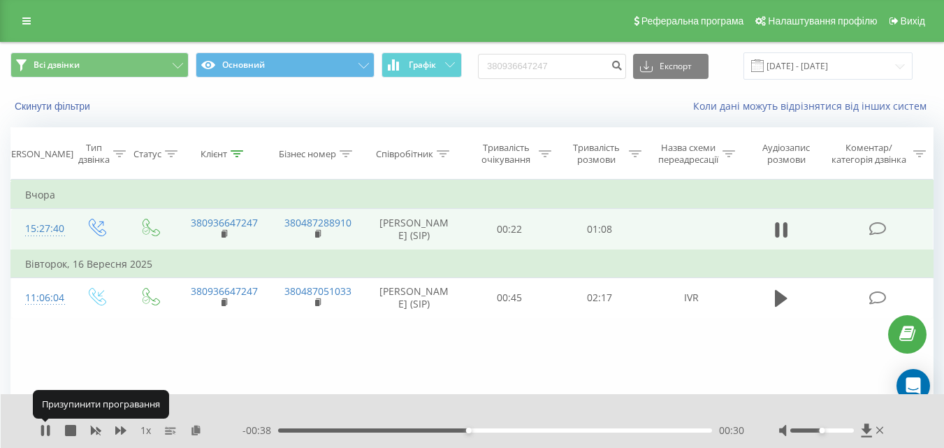
click at [45, 430] on icon at bounding box center [45, 430] width 11 height 11
click at [45, 430] on icon at bounding box center [45, 430] width 8 height 11
click at [45, 430] on icon at bounding box center [45, 430] width 11 height 11
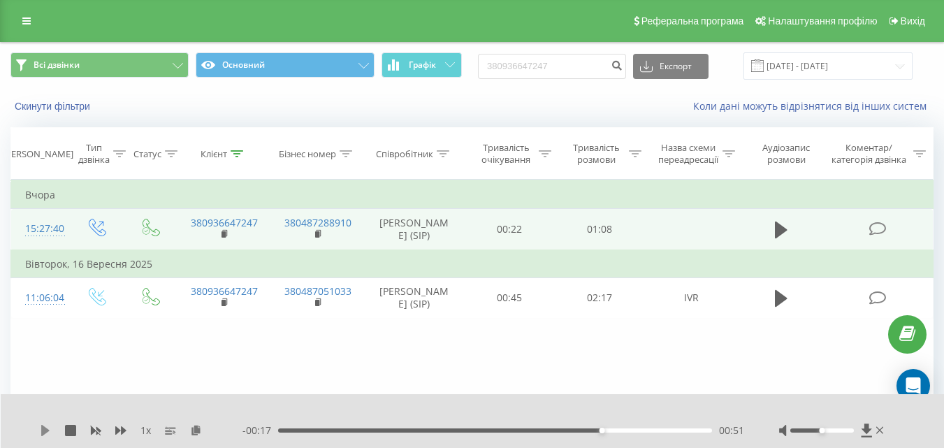
click at [48, 429] on icon at bounding box center [45, 430] width 8 height 11
drag, startPoint x: 577, startPoint y: 61, endPoint x: 477, endPoint y: 68, distance: 100.8
click at [477, 68] on div "Всі дзвінки Основний Графік 380936647247 Експорт .csv .xls .xlsx 19.06.2025 - 1…" at bounding box center [471, 65] width 923 height 27
paste input "461819"
type input "380936461819"
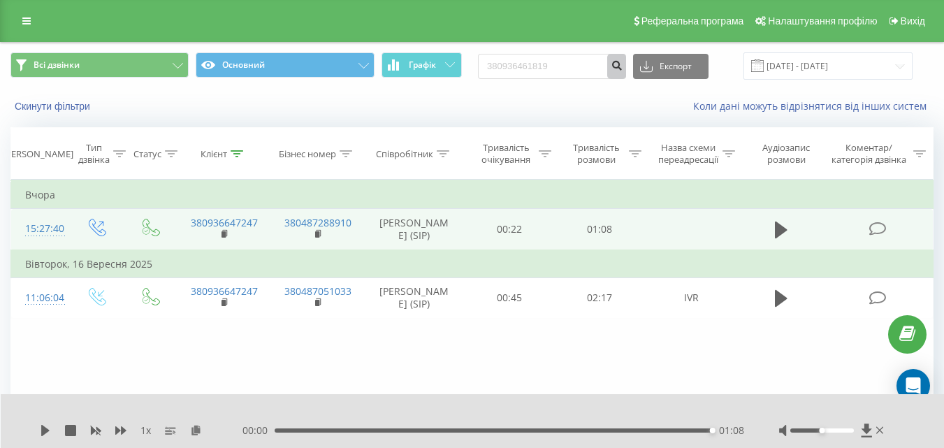
click at [623, 64] on icon "submit" at bounding box center [617, 63] width 12 height 8
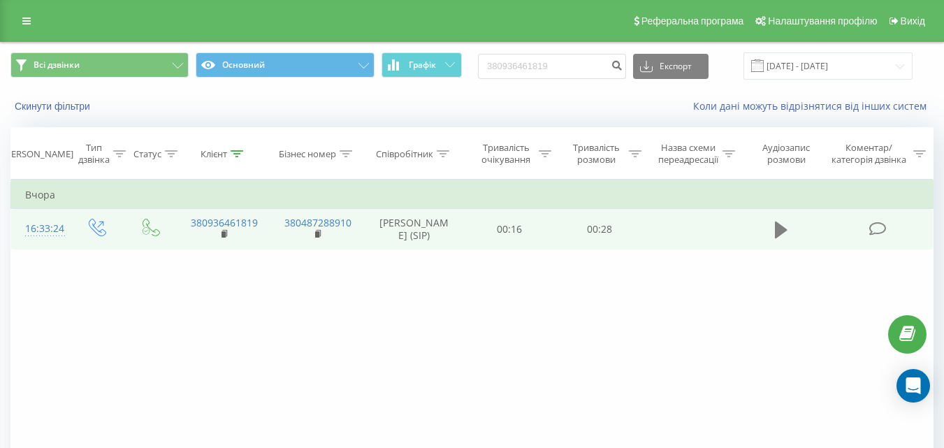
click at [781, 231] on icon at bounding box center [781, 230] width 13 height 17
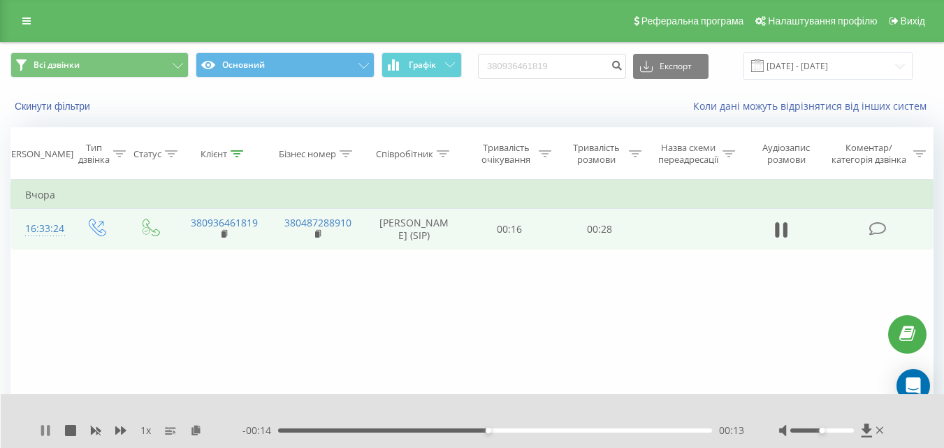
click at [42, 430] on icon at bounding box center [42, 430] width 3 height 11
click at [43, 434] on icon at bounding box center [45, 430] width 8 height 11
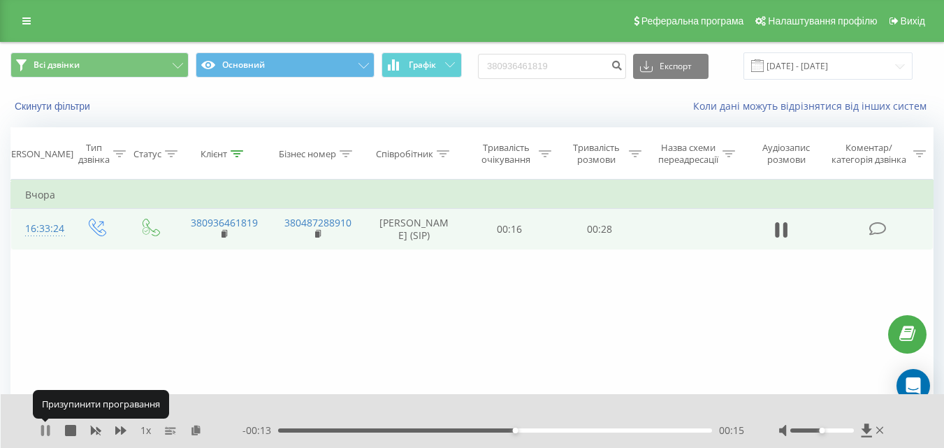
click at [45, 433] on icon at bounding box center [45, 430] width 11 height 11
click at [45, 432] on icon at bounding box center [45, 430] width 8 height 11
click at [48, 431] on icon at bounding box center [48, 430] width 3 height 11
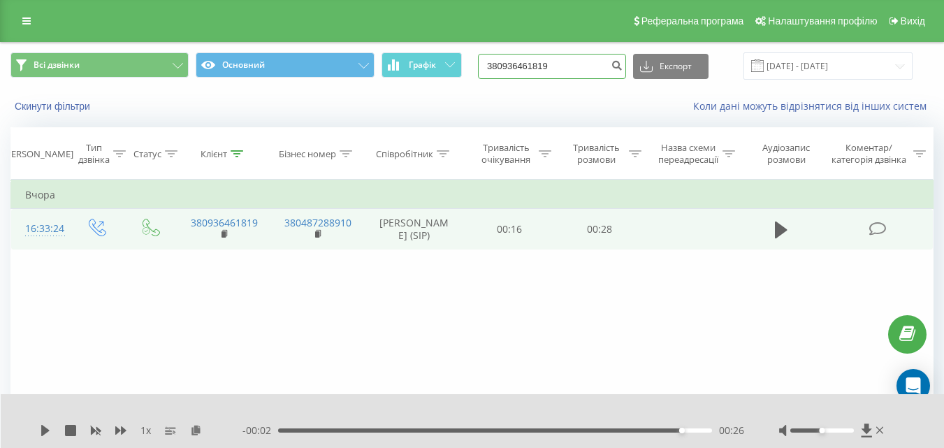
drag, startPoint x: 589, startPoint y: 66, endPoint x: 474, endPoint y: 71, distance: 114.7
click at [474, 71] on div "Всі дзвінки Основний Графік 380936461819 Експорт .csv .xls .xlsx 19.06.2025 - 1…" at bounding box center [471, 65] width 923 height 27
paste input "+380676954626"
click at [511, 66] on input "+380676954626" at bounding box center [552, 66] width 148 height 25
click at [507, 64] on input "+380676954626" at bounding box center [552, 66] width 148 height 25
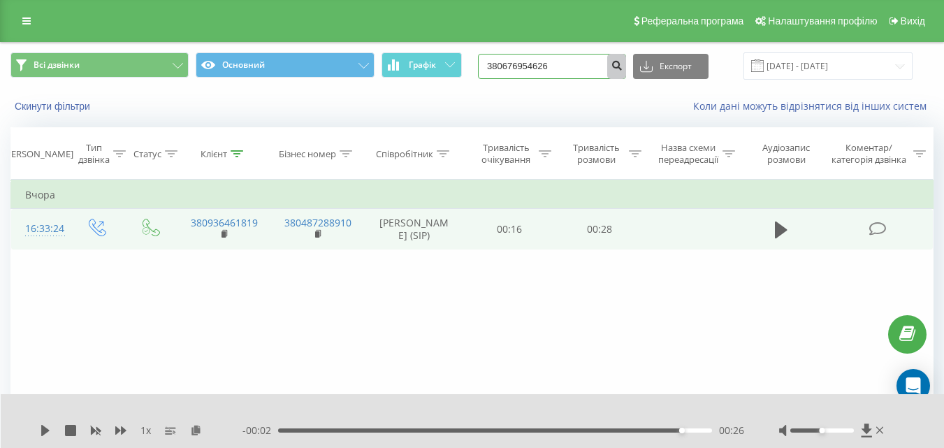
type input "380676954626"
click at [623, 68] on icon "submit" at bounding box center [617, 63] width 12 height 8
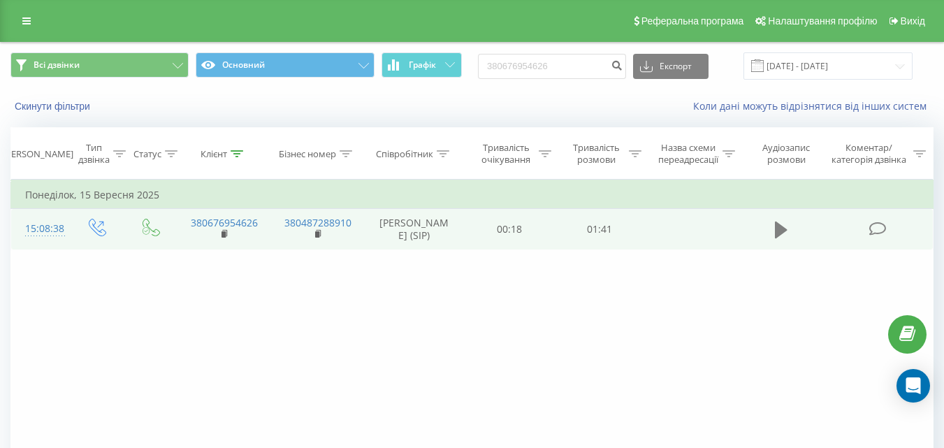
click at [777, 224] on icon at bounding box center [781, 230] width 13 height 17
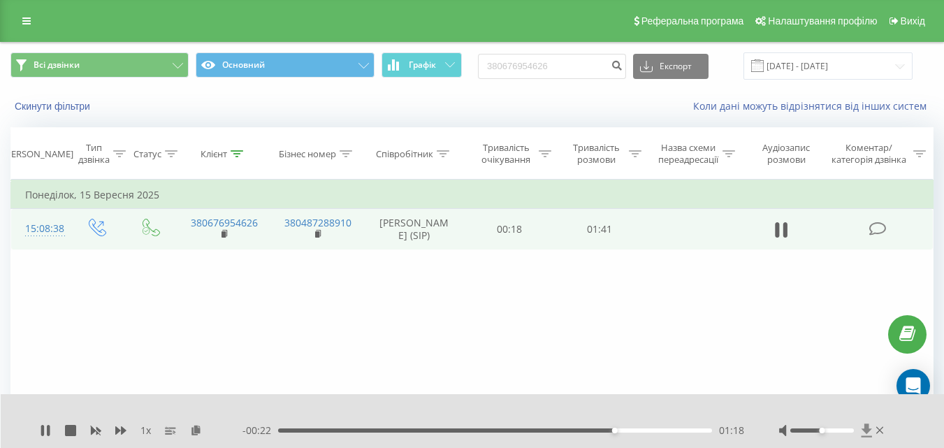
click at [868, 428] on icon at bounding box center [866, 429] width 10 height 13
drag, startPoint x: 565, startPoint y: 60, endPoint x: 473, endPoint y: 59, distance: 91.5
click at [473, 59] on div "Всі дзвінки Основний Графік 380676954626 Експорт .csv .xls .xlsx 19.06.2025 - 1…" at bounding box center [471, 65] width 923 height 27
paste input "974660140"
type input "380974660140"
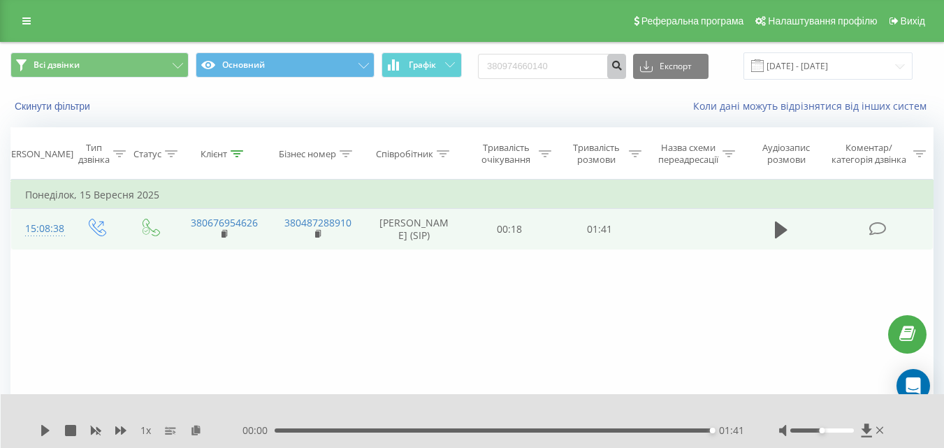
click at [623, 67] on icon "submit" at bounding box center [617, 63] width 12 height 8
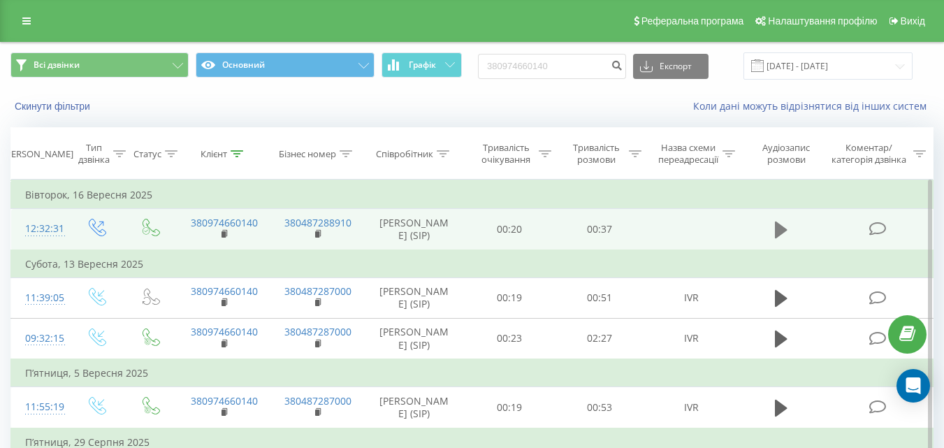
click at [782, 229] on icon at bounding box center [781, 230] width 13 height 17
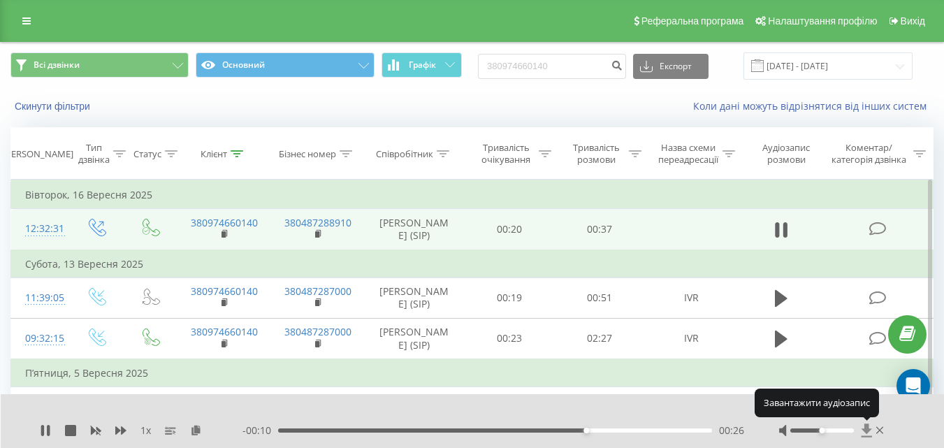
click at [866, 428] on icon at bounding box center [866, 429] width 10 height 13
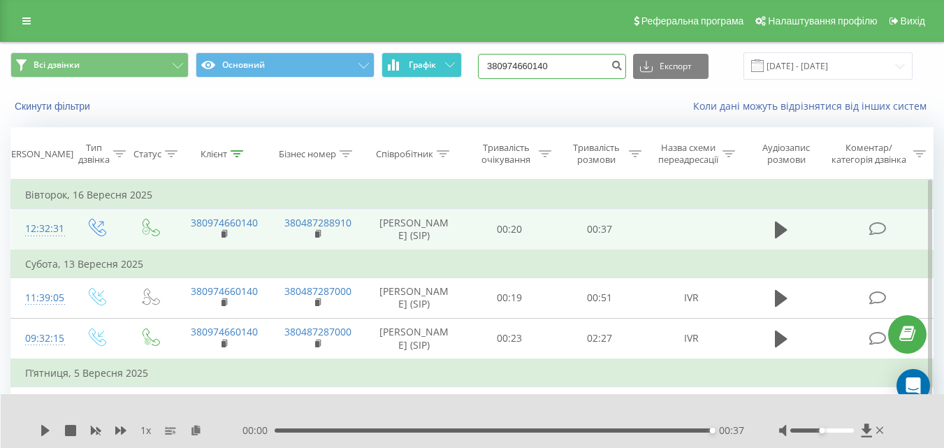
drag, startPoint x: 566, startPoint y: 61, endPoint x: 440, endPoint y: 75, distance: 127.2
click at [440, 75] on div "Всі дзвінки Основний Графік 380974660140 Експорт .csv .xls .xlsx [DATE] - [DATE]" at bounding box center [471, 65] width 923 height 27
paste input "39892027"
type input "380939892027"
click at [623, 65] on icon "submit" at bounding box center [617, 63] width 12 height 8
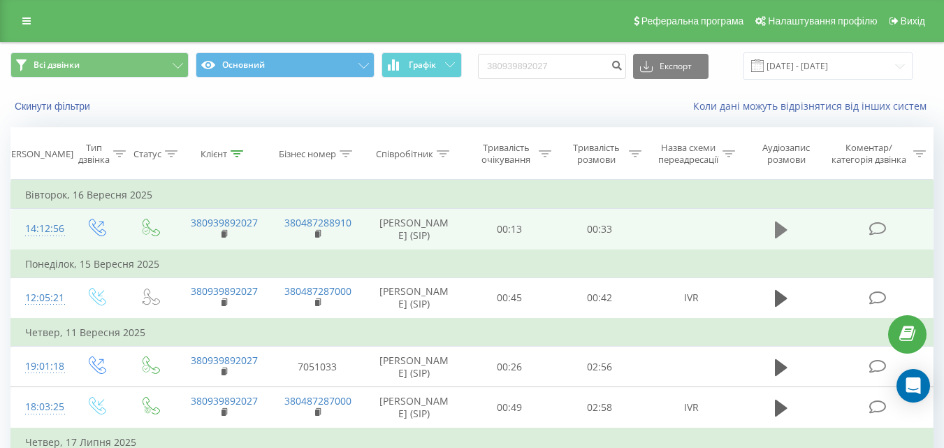
click at [783, 229] on icon at bounding box center [781, 230] width 13 height 17
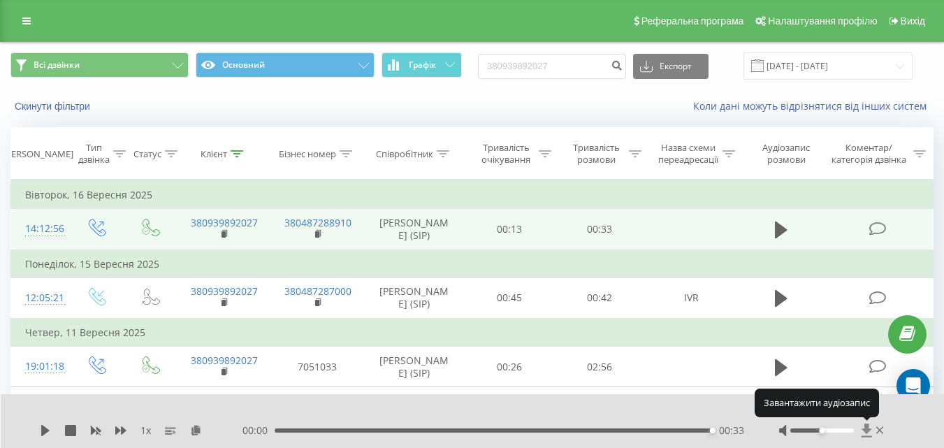
click at [865, 428] on icon at bounding box center [866, 429] width 10 height 13
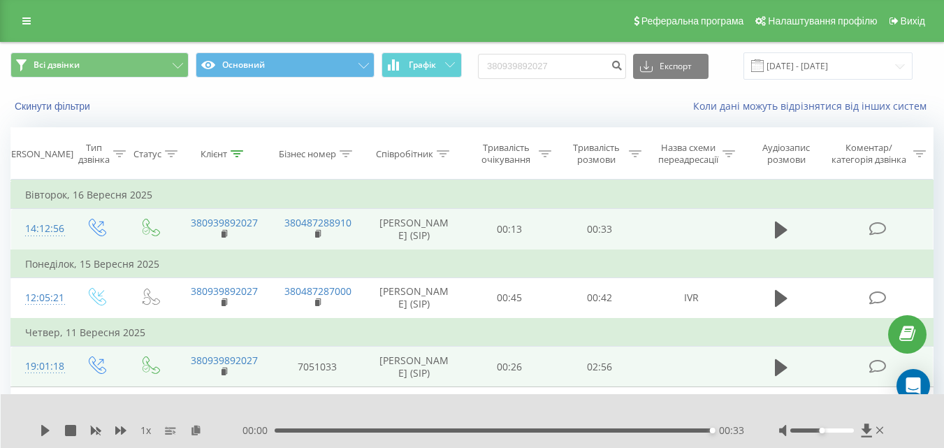
click at [29, 394] on div "1 x 00:00 00:33 00:33" at bounding box center [473, 421] width 944 height 54
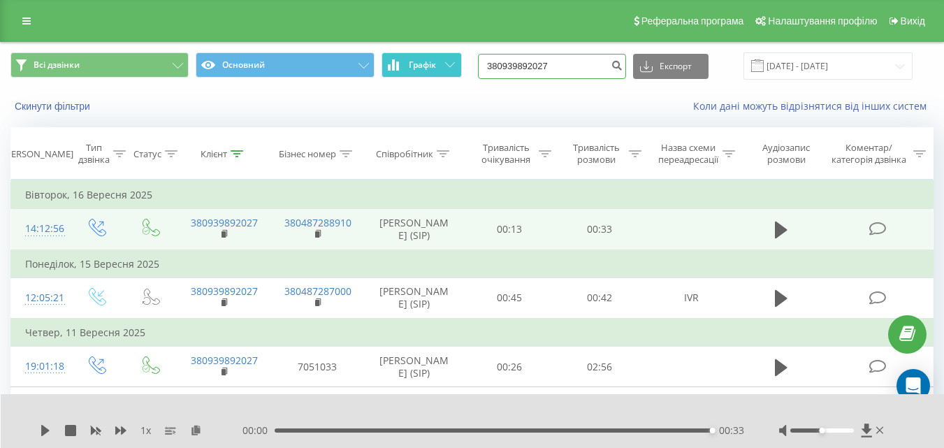
drag, startPoint x: 577, startPoint y: 64, endPoint x: 439, endPoint y: 71, distance: 138.5
click at [439, 71] on div "Всі дзвінки Основний Графік 380939892027 Експорт .csv .xls .xlsx [DATE] - [DATE]" at bounding box center [471, 65] width 923 height 27
paste input "73298591"
type input "380973298591"
click at [623, 65] on icon "submit" at bounding box center [617, 63] width 12 height 8
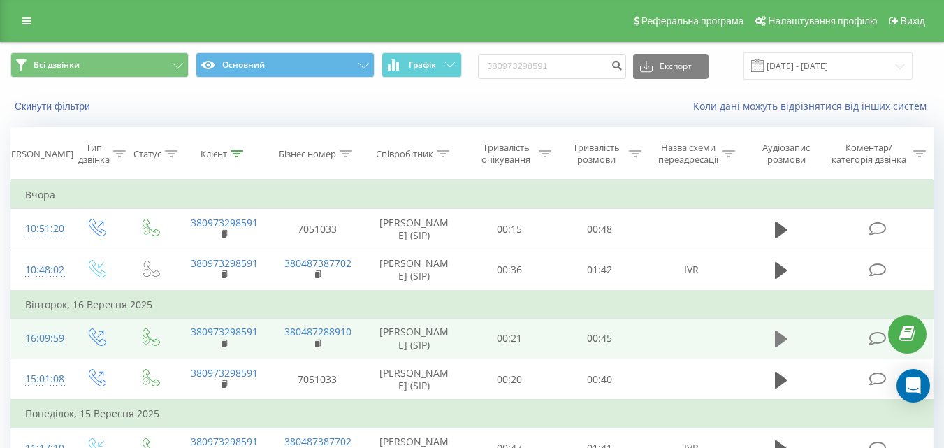
click at [778, 347] on icon at bounding box center [781, 339] width 13 height 17
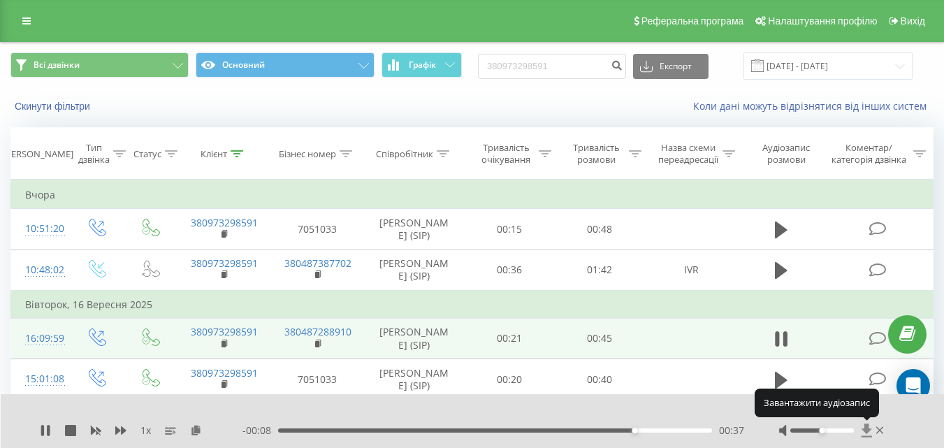
click at [865, 428] on icon at bounding box center [866, 429] width 10 height 13
